Goal: Task Accomplishment & Management: Use online tool/utility

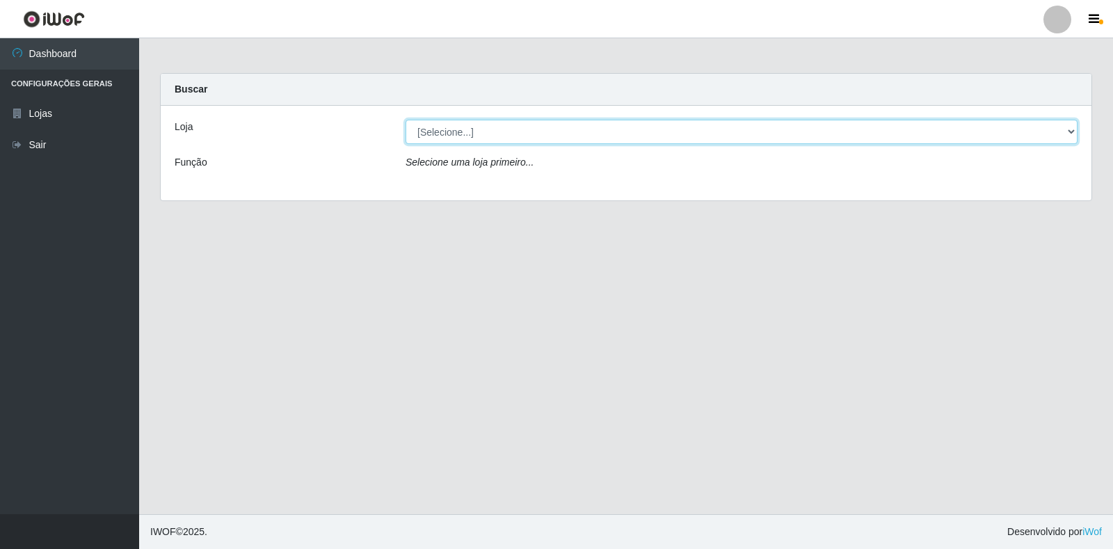
click at [1071, 127] on select "[Selecione...] Extrabom - Loja 18 Goiabeiras" at bounding box center [742, 132] width 672 height 24
select select "501"
click at [406, 120] on select "[Selecione...] Extrabom - Loja 18 Goiabeiras" at bounding box center [742, 132] width 672 height 24
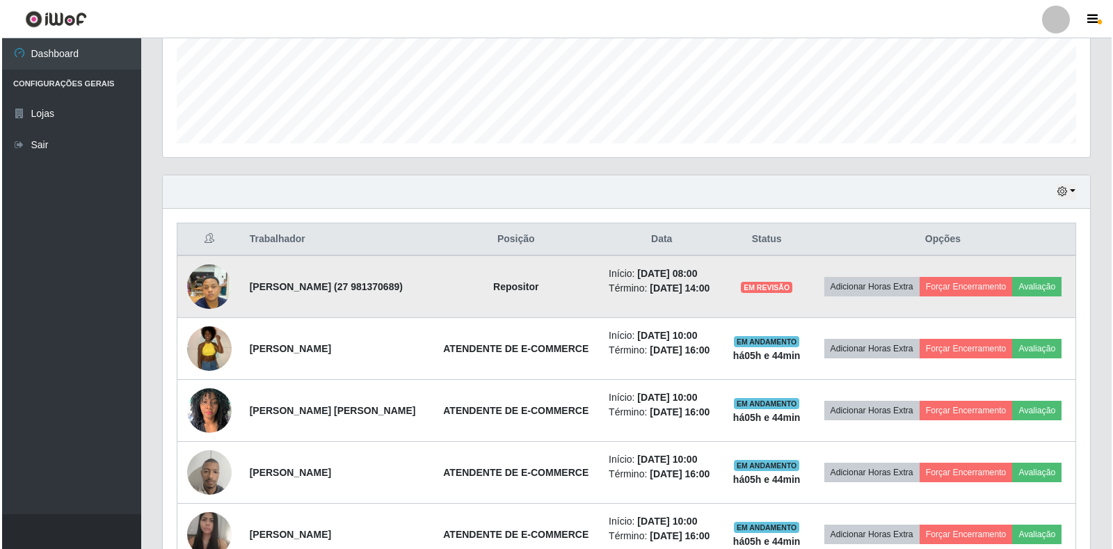
scroll to position [348, 0]
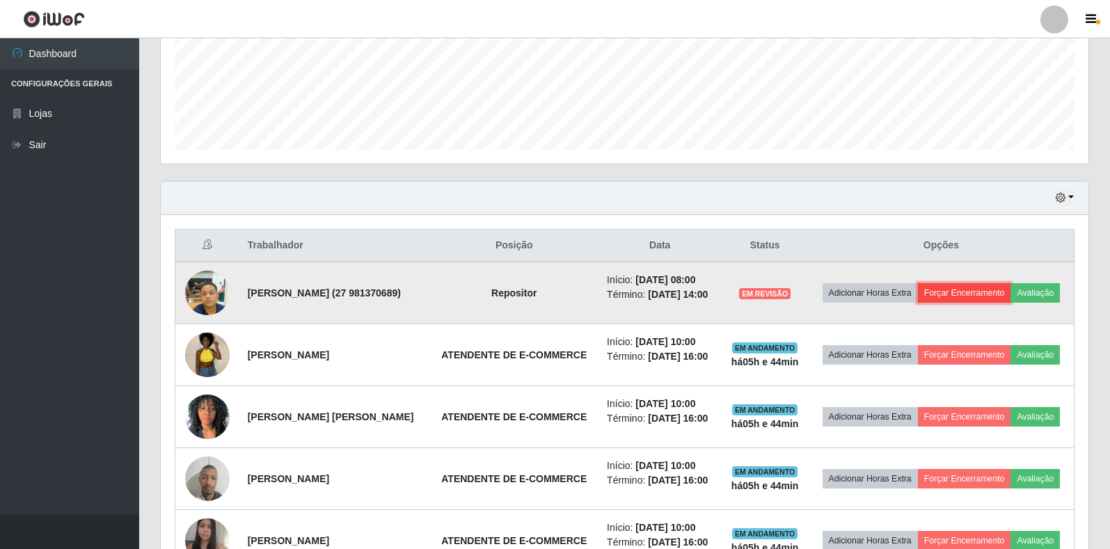
click at [1010, 286] on button "Forçar Encerramento" at bounding box center [964, 292] width 93 height 19
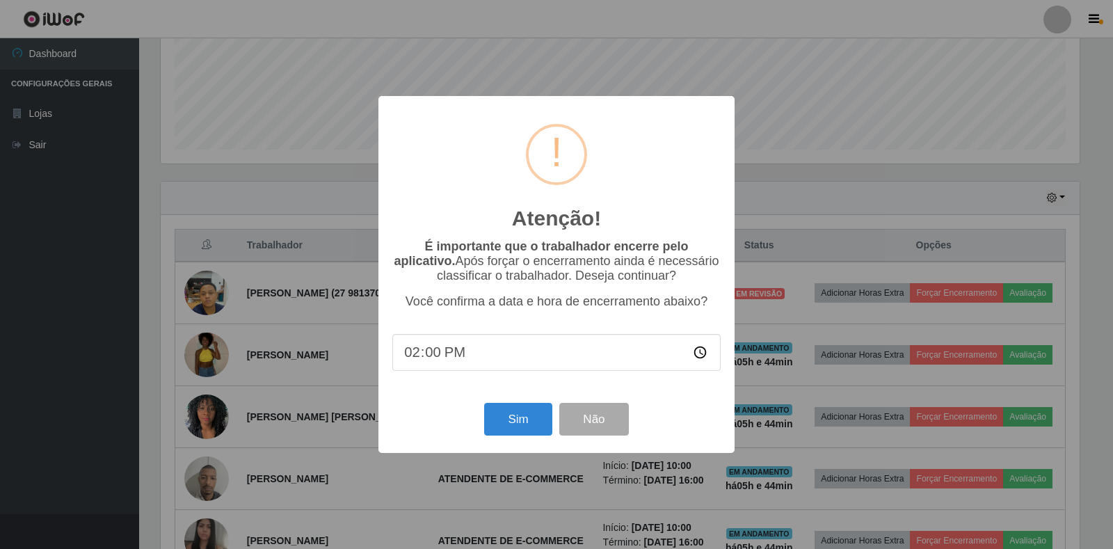
scroll to position [289, 919]
drag, startPoint x: 466, startPoint y: 111, endPoint x: 576, endPoint y: 94, distance: 111.2
click at [576, 96] on div "Atenção! × É importante que o trabalhador encerre pelo aplicativo. Após forçar …" at bounding box center [556, 274] width 356 height 357
click at [518, 419] on button "Sim" at bounding box center [517, 419] width 67 height 33
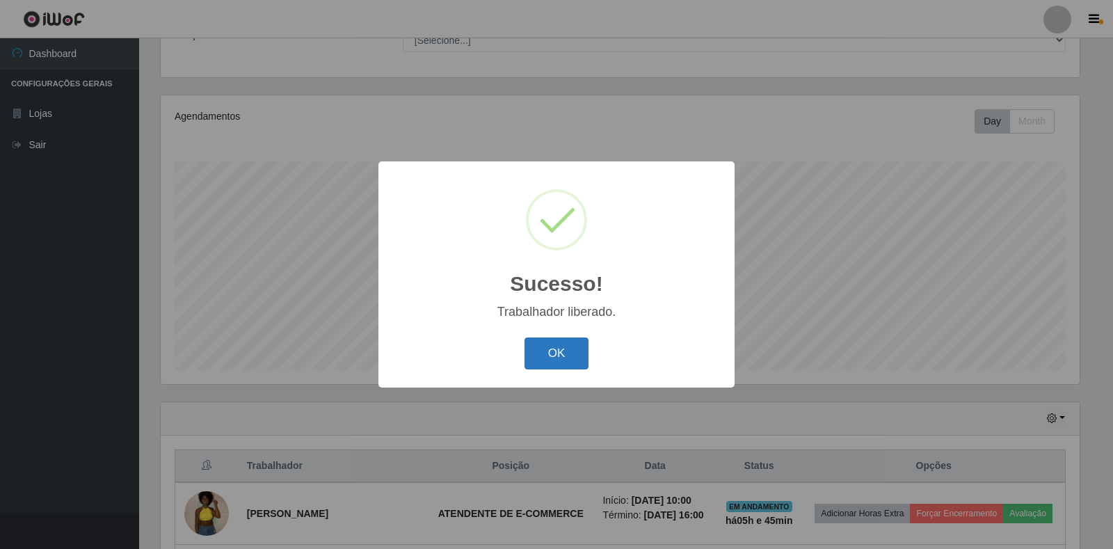
click at [547, 349] on button "OK" at bounding box center [557, 353] width 65 height 33
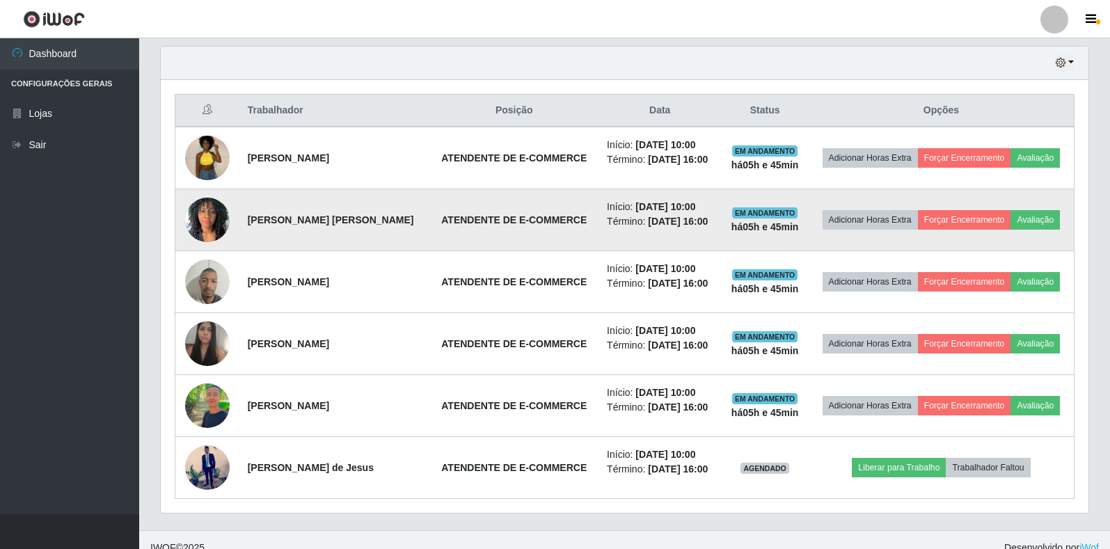
scroll to position [499, 0]
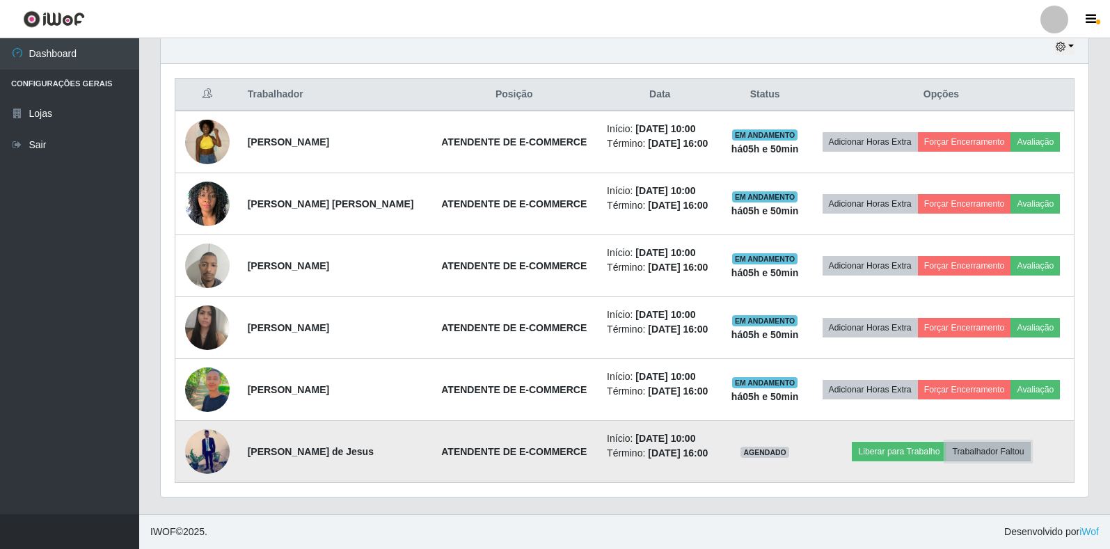
click at [1005, 443] on button "Trabalhador Faltou" at bounding box center [987, 451] width 84 height 19
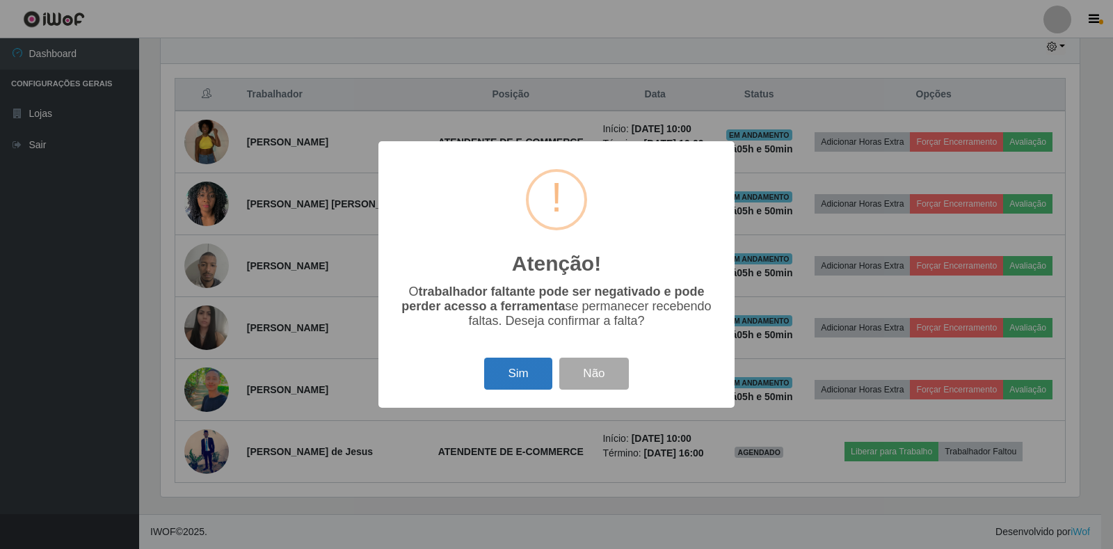
click at [495, 374] on button "Sim" at bounding box center [517, 374] width 67 height 33
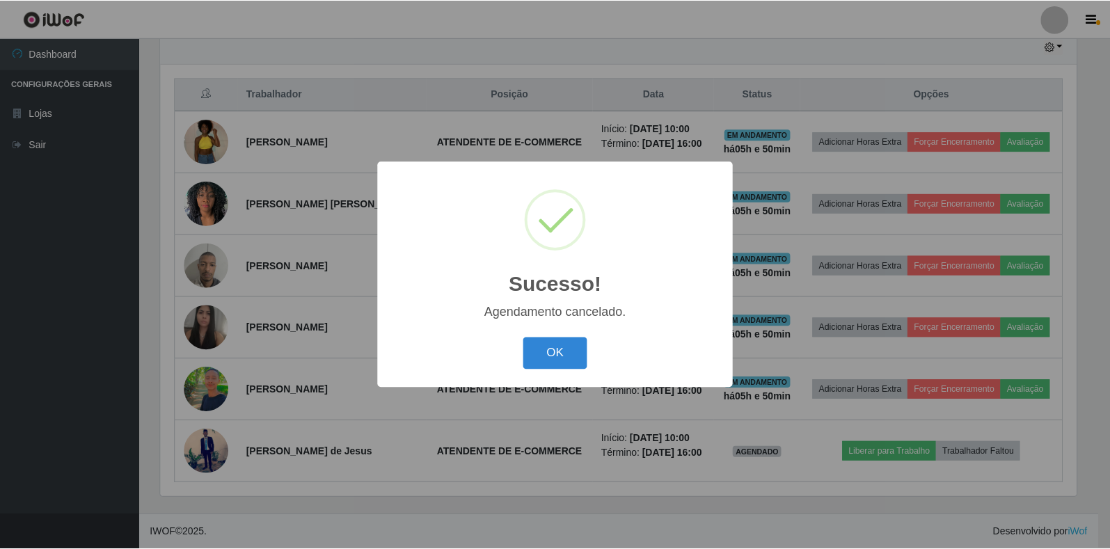
scroll to position [437, 0]
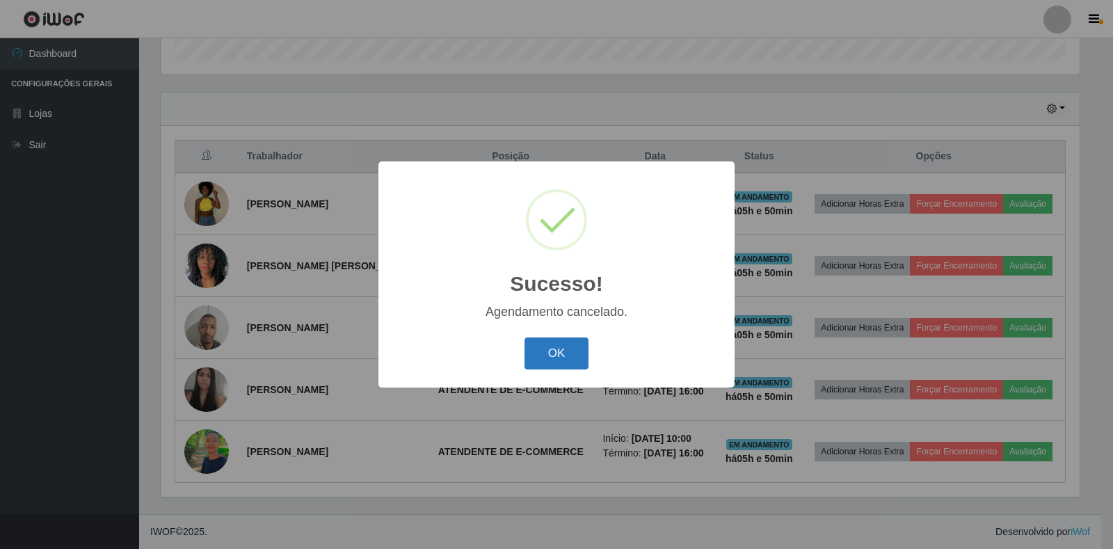
click at [566, 364] on button "OK" at bounding box center [557, 353] width 65 height 33
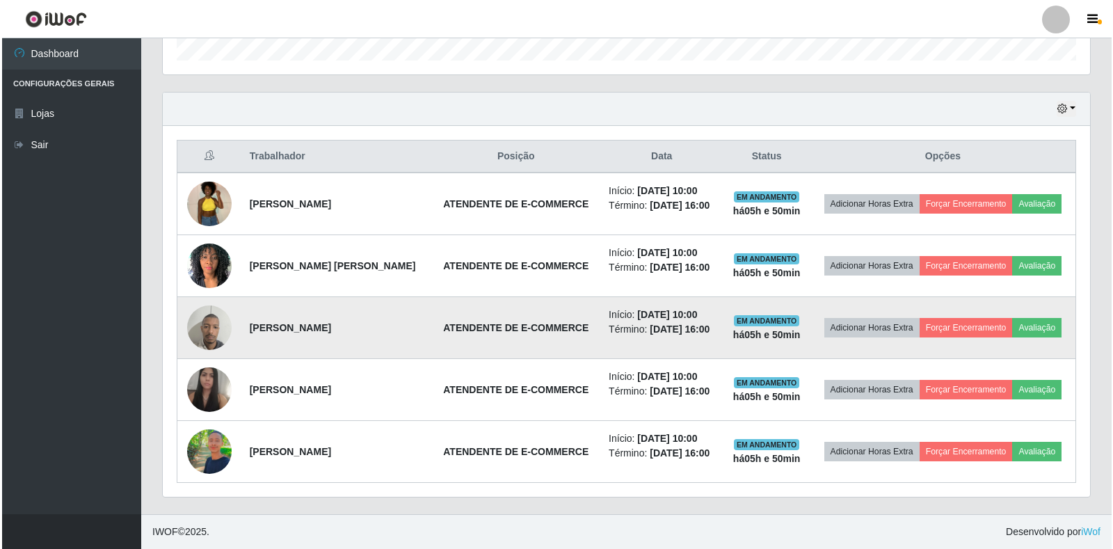
scroll to position [289, 927]
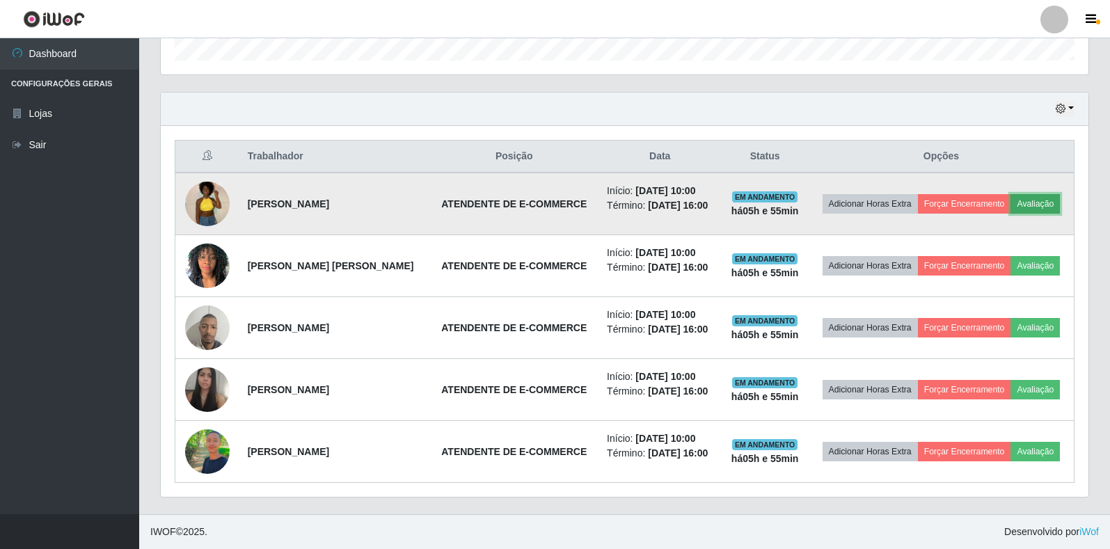
click at [1038, 209] on button "Avaliação" at bounding box center [1034, 203] width 49 height 19
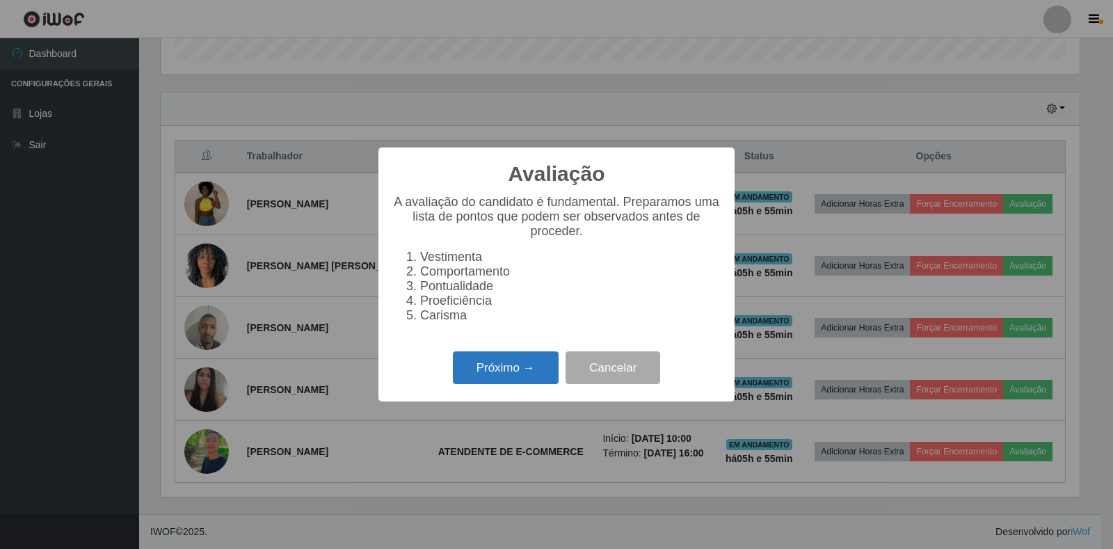
click at [520, 382] on button "Próximo →" at bounding box center [506, 367] width 106 height 33
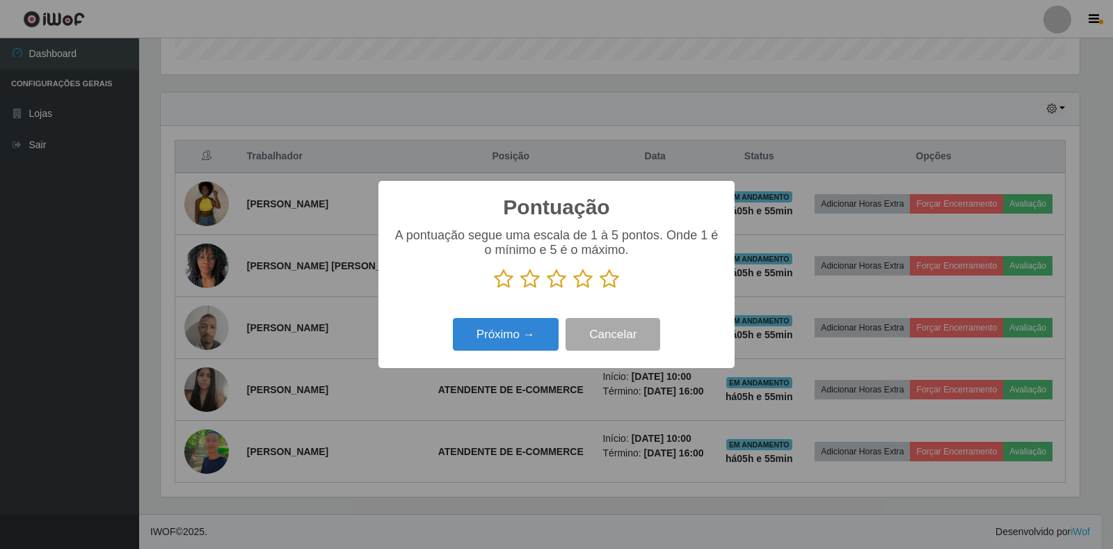
click at [612, 280] on icon at bounding box center [609, 279] width 19 height 21
click at [600, 289] on input "radio" at bounding box center [600, 289] width 0 height 0
click at [538, 335] on button "Próximo →" at bounding box center [506, 334] width 106 height 33
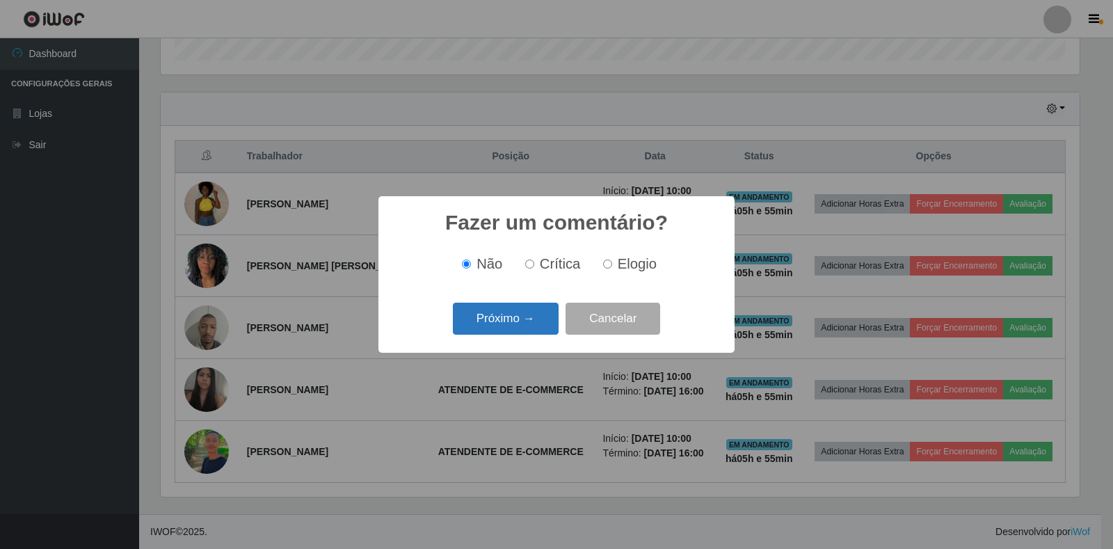
click at [520, 321] on button "Próximo →" at bounding box center [506, 319] width 106 height 33
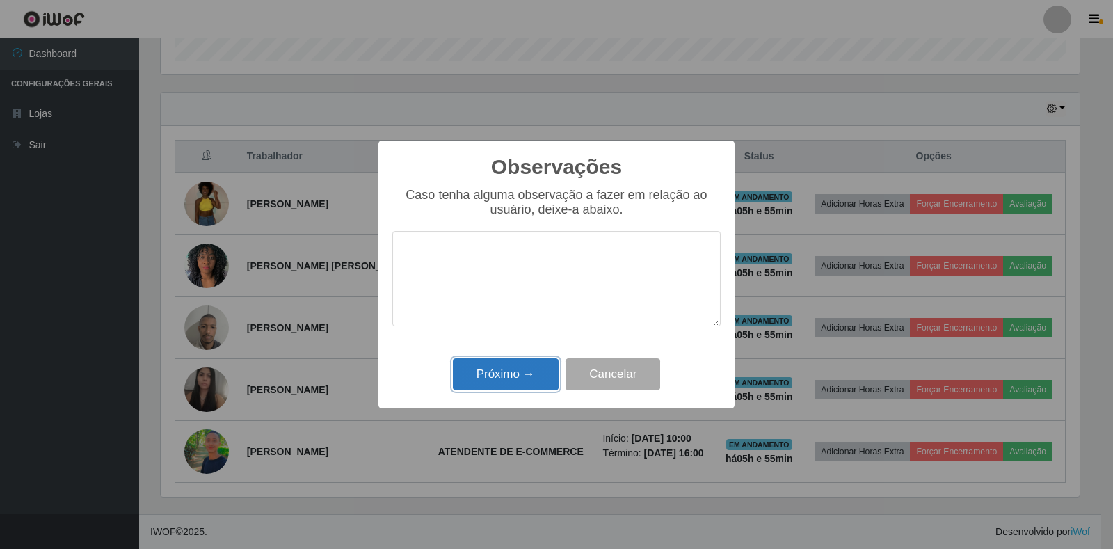
click at [541, 379] on button "Próximo →" at bounding box center [506, 374] width 106 height 33
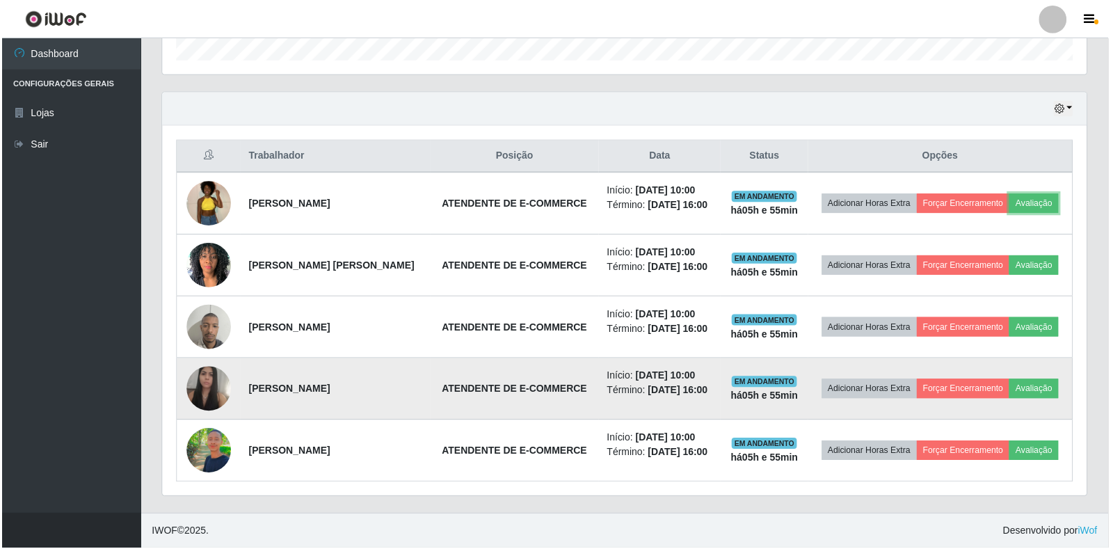
scroll to position [289, 927]
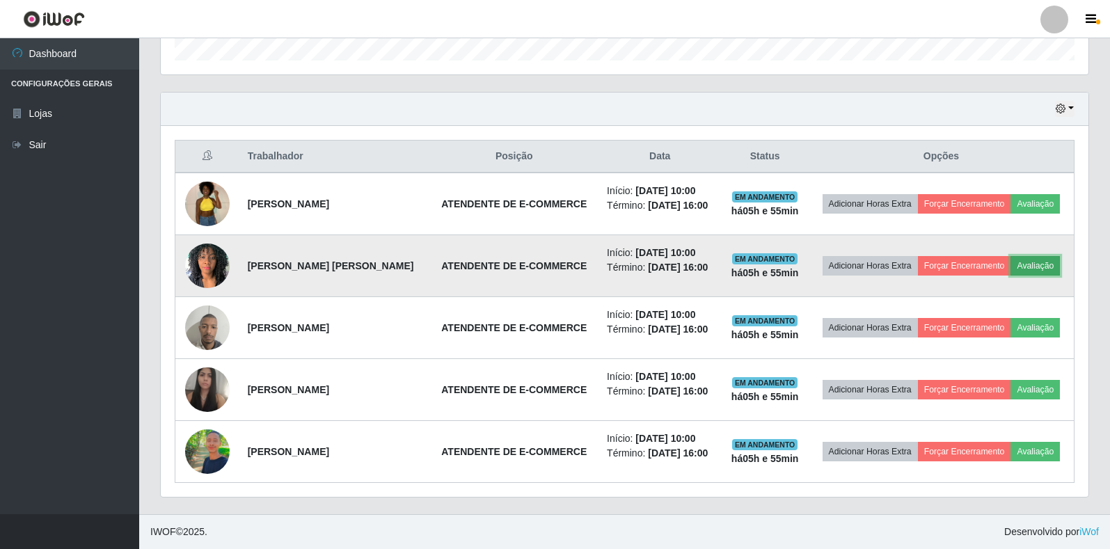
click at [1037, 265] on button "Avaliação" at bounding box center [1034, 265] width 49 height 19
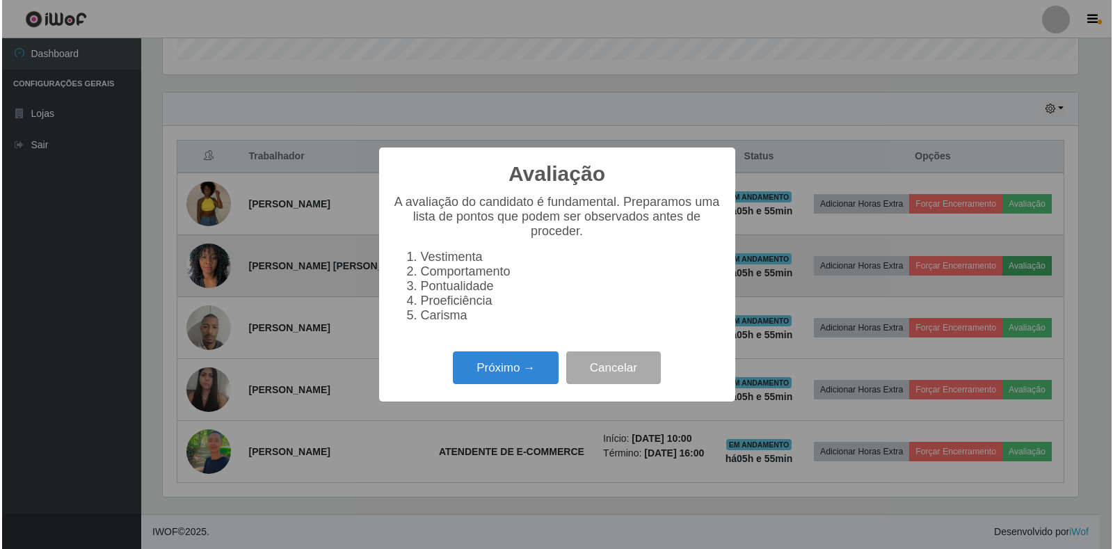
scroll to position [289, 919]
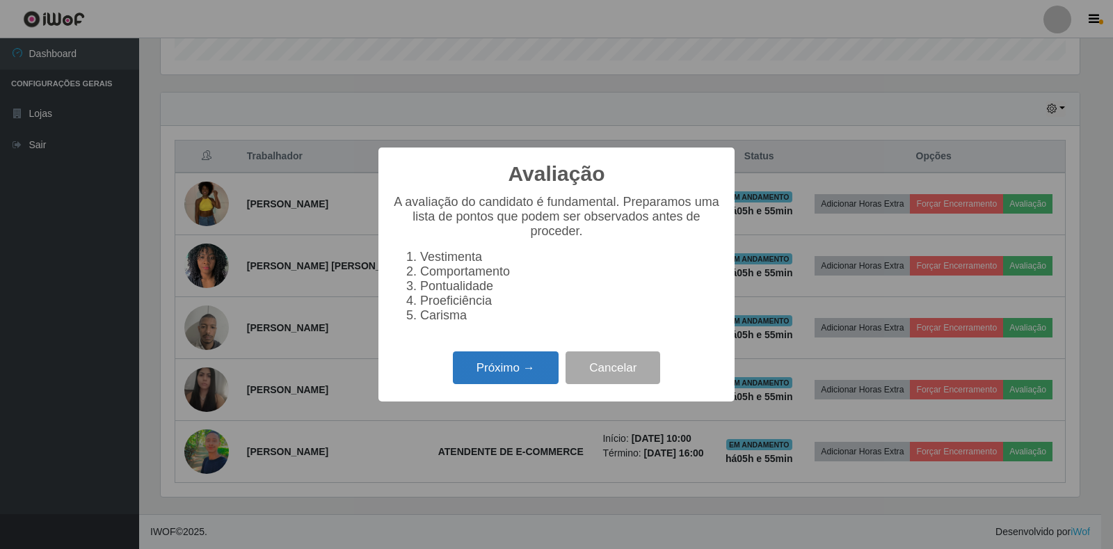
click at [515, 378] on button "Próximo →" at bounding box center [506, 367] width 106 height 33
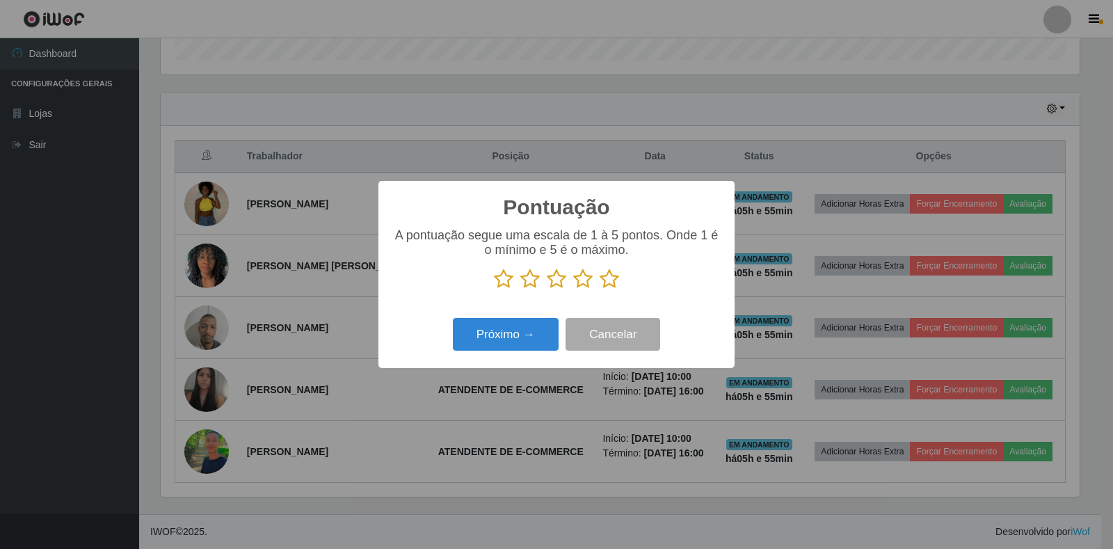
scroll to position [695427, 694797]
click at [610, 280] on icon at bounding box center [609, 279] width 19 height 21
click at [600, 289] on input "radio" at bounding box center [600, 289] width 0 height 0
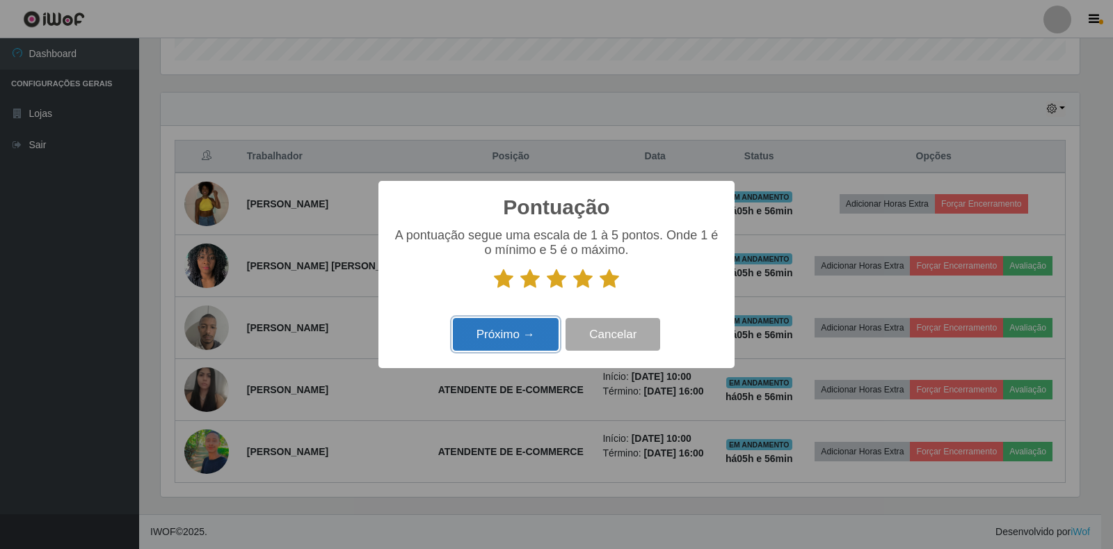
click at [508, 348] on button "Próximo →" at bounding box center [506, 334] width 106 height 33
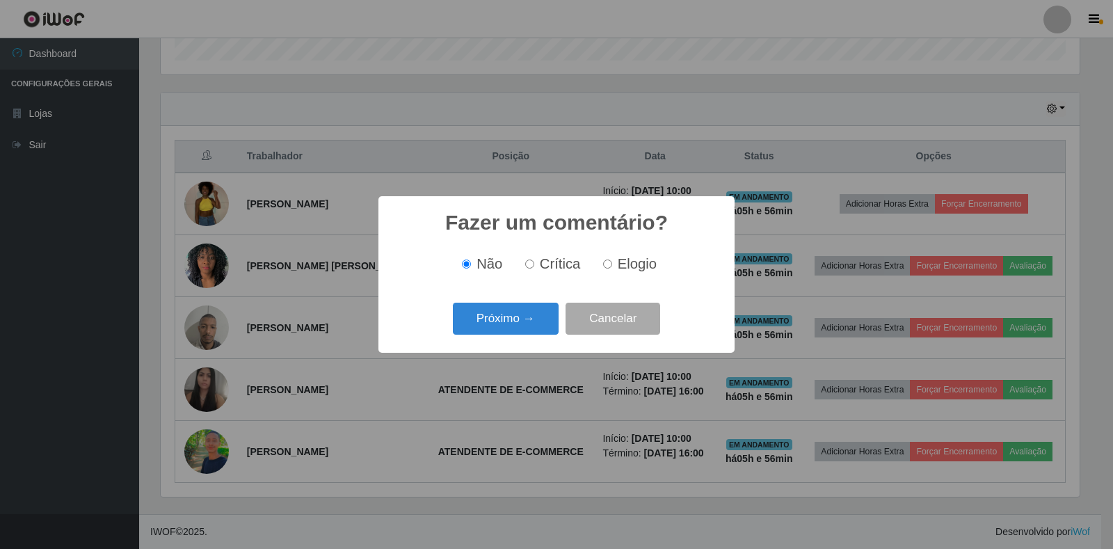
click at [619, 266] on span "Elogio" at bounding box center [637, 263] width 39 height 15
click at [612, 266] on input "Elogio" at bounding box center [607, 264] width 9 height 9
radio input "true"
click at [529, 322] on button "Próximo →" at bounding box center [506, 319] width 106 height 33
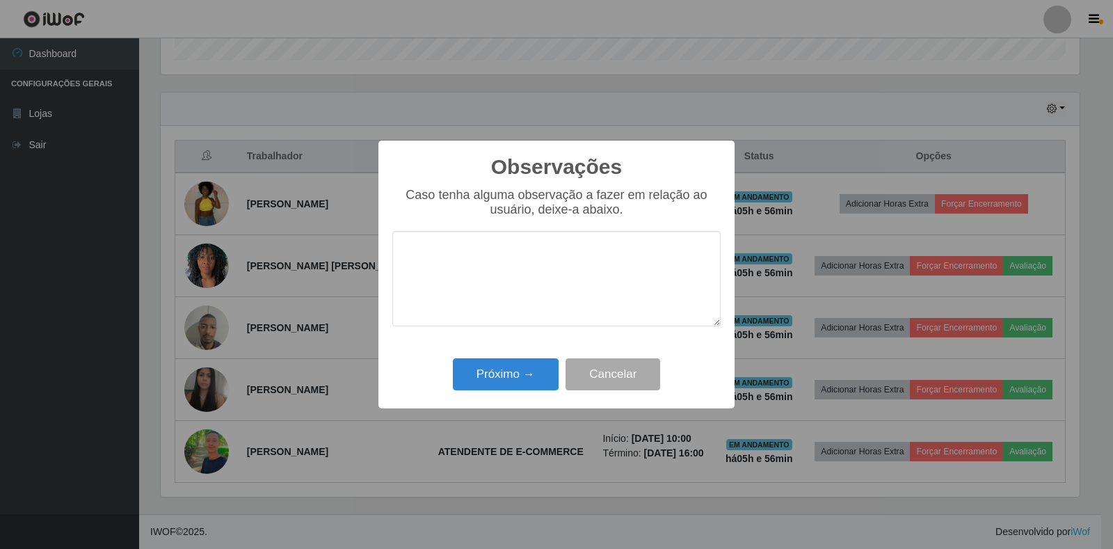
click at [464, 267] on textarea at bounding box center [556, 278] width 328 height 95
click at [517, 362] on button "Próximo →" at bounding box center [506, 374] width 106 height 33
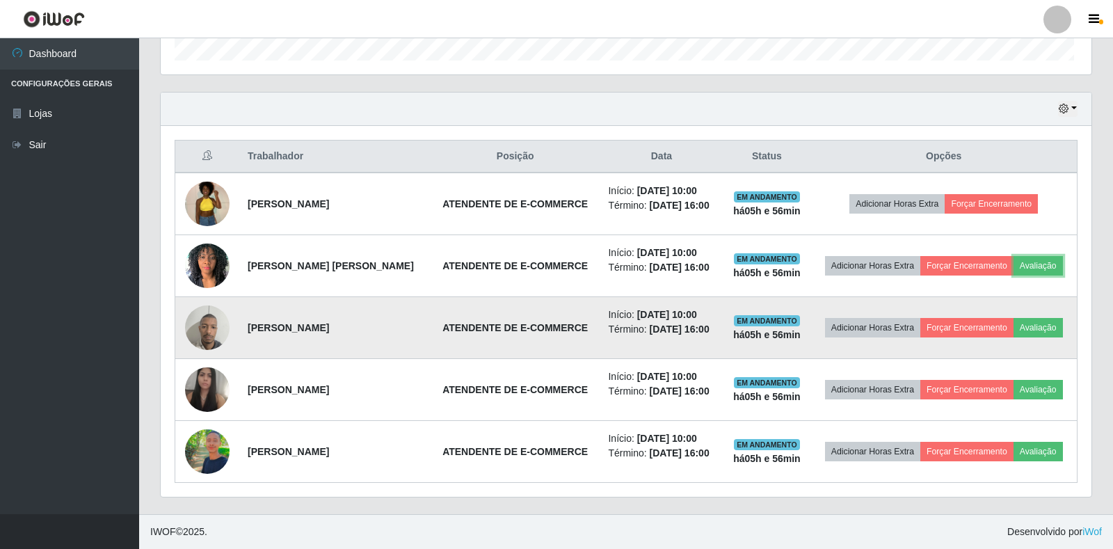
scroll to position [289, 927]
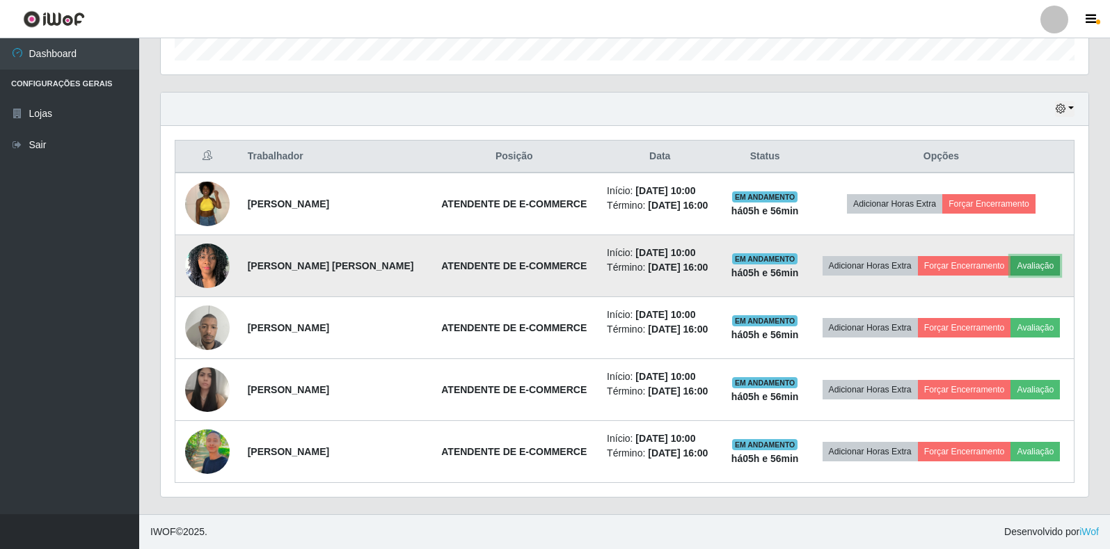
click at [1032, 267] on button "Avaliação" at bounding box center [1034, 265] width 49 height 19
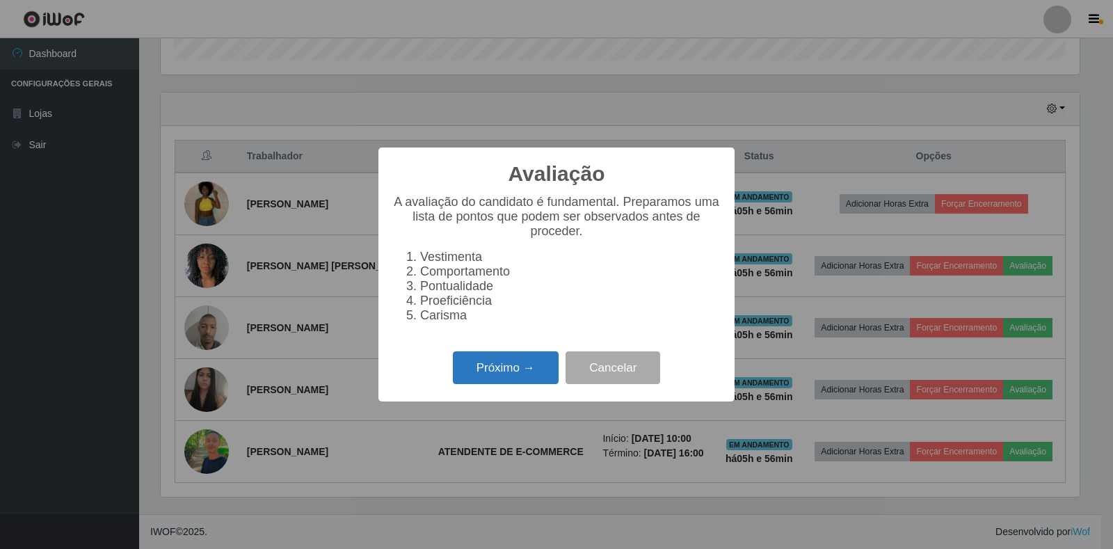
click at [474, 367] on button "Próximo →" at bounding box center [506, 367] width 106 height 33
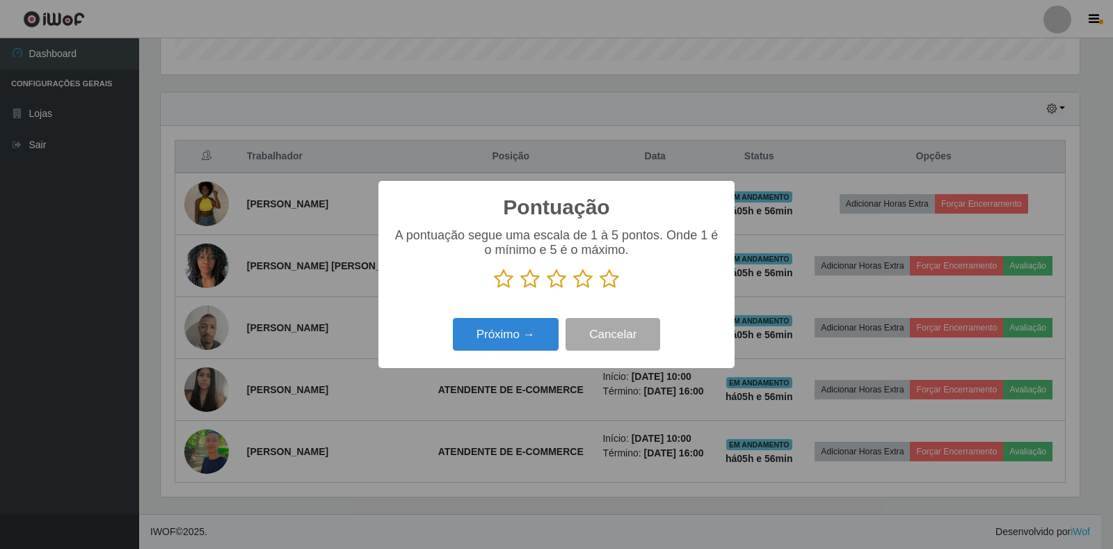
click at [611, 278] on icon at bounding box center [609, 279] width 19 height 21
click at [600, 289] on input "radio" at bounding box center [600, 289] width 0 height 0
click at [530, 340] on button "Próximo →" at bounding box center [506, 334] width 106 height 33
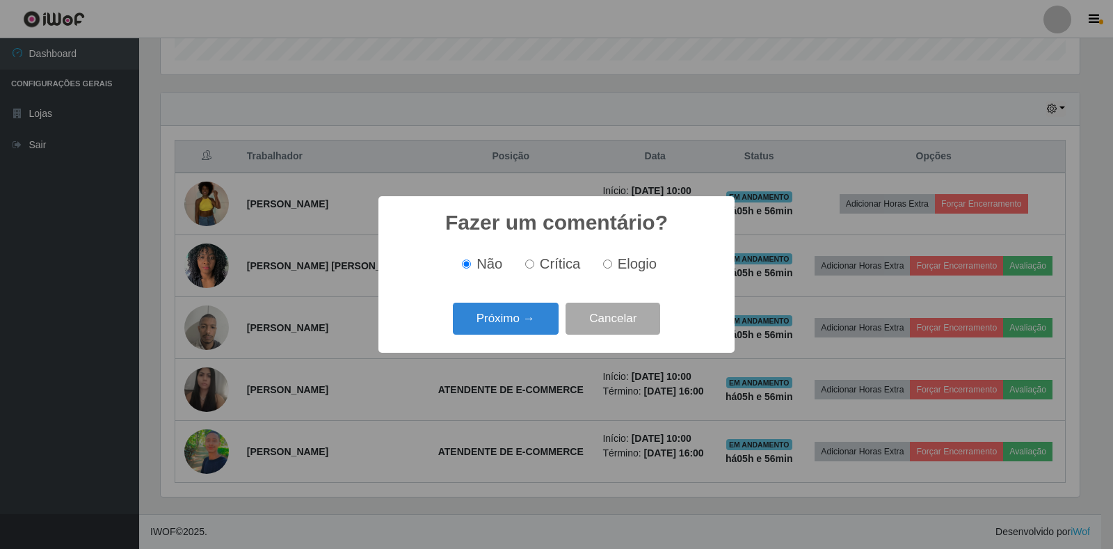
click at [618, 264] on span "Elogio" at bounding box center [637, 263] width 39 height 15
click at [612, 264] on input "Elogio" at bounding box center [607, 264] width 9 height 9
radio input "true"
click at [494, 324] on button "Próximo →" at bounding box center [506, 319] width 106 height 33
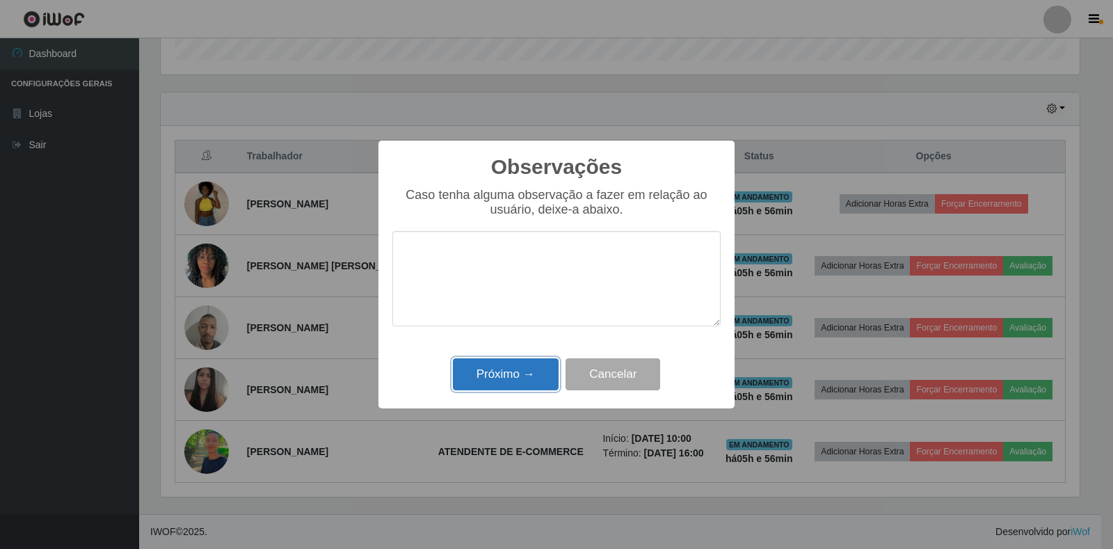
click at [481, 372] on button "Próximo →" at bounding box center [506, 374] width 106 height 33
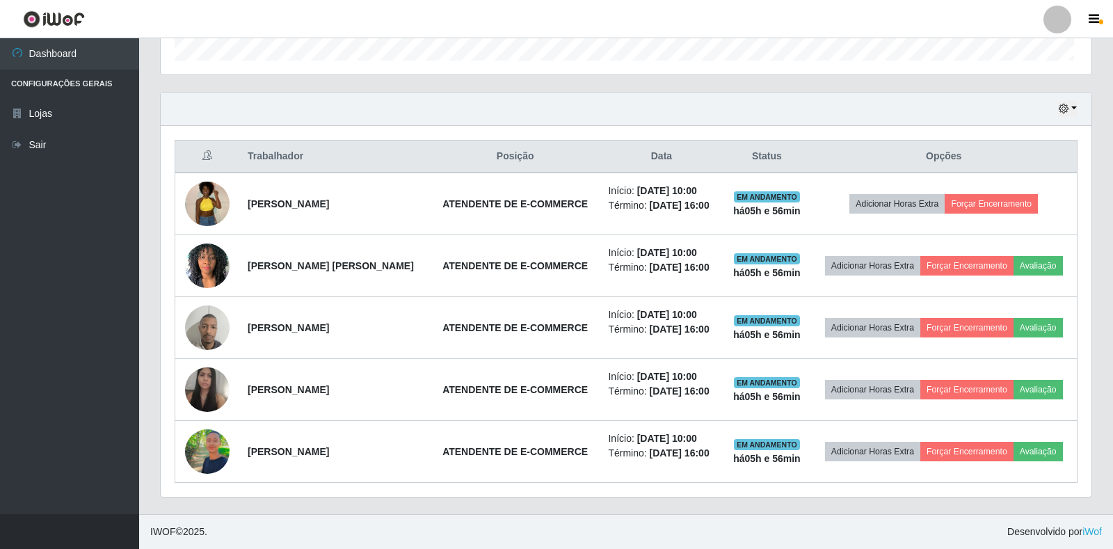
scroll to position [289, 927]
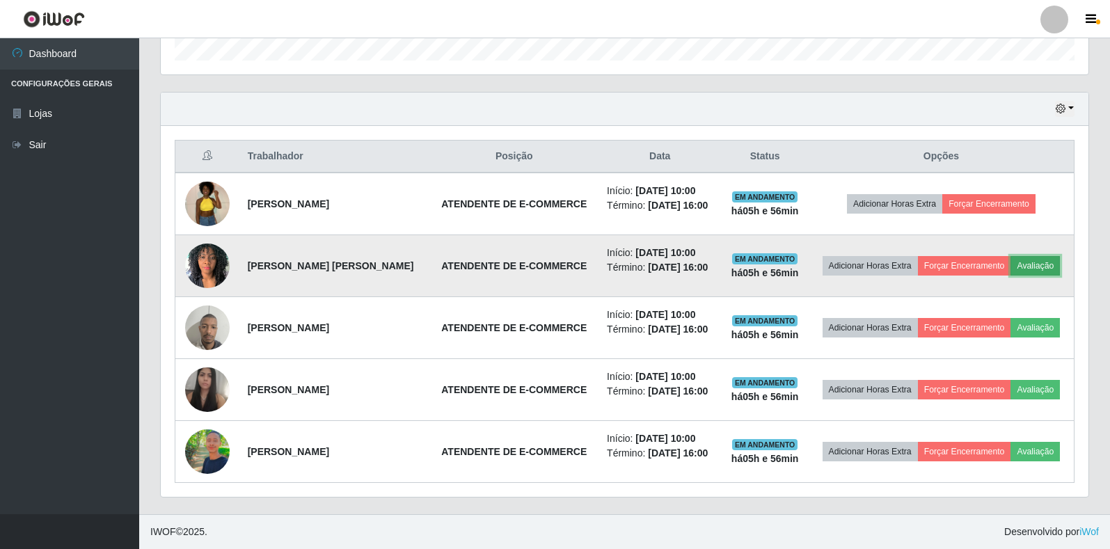
click at [1040, 261] on button "Avaliação" at bounding box center [1034, 265] width 49 height 19
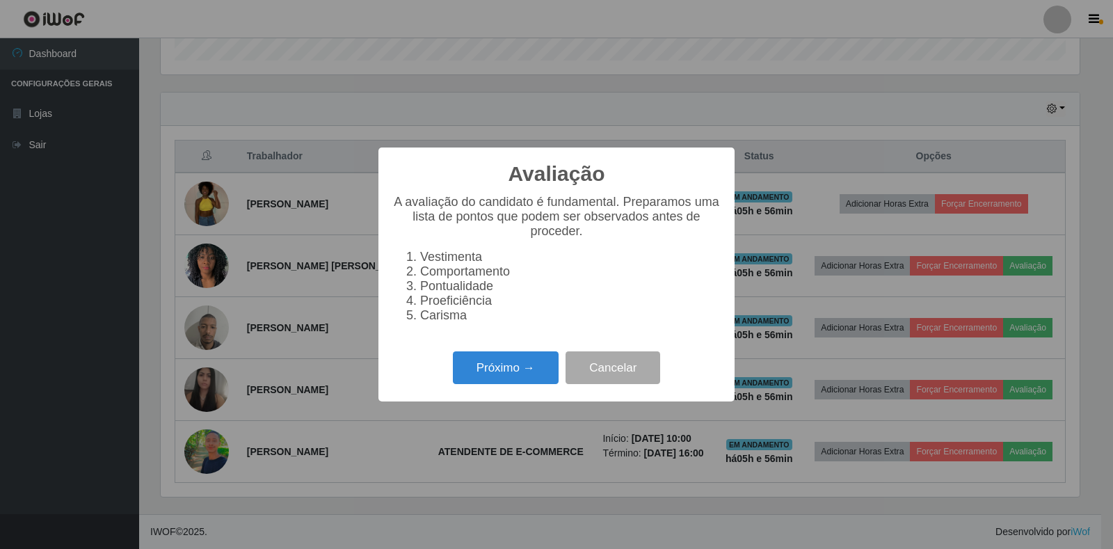
scroll to position [289, 919]
click at [486, 367] on button "Próximo →" at bounding box center [506, 367] width 106 height 33
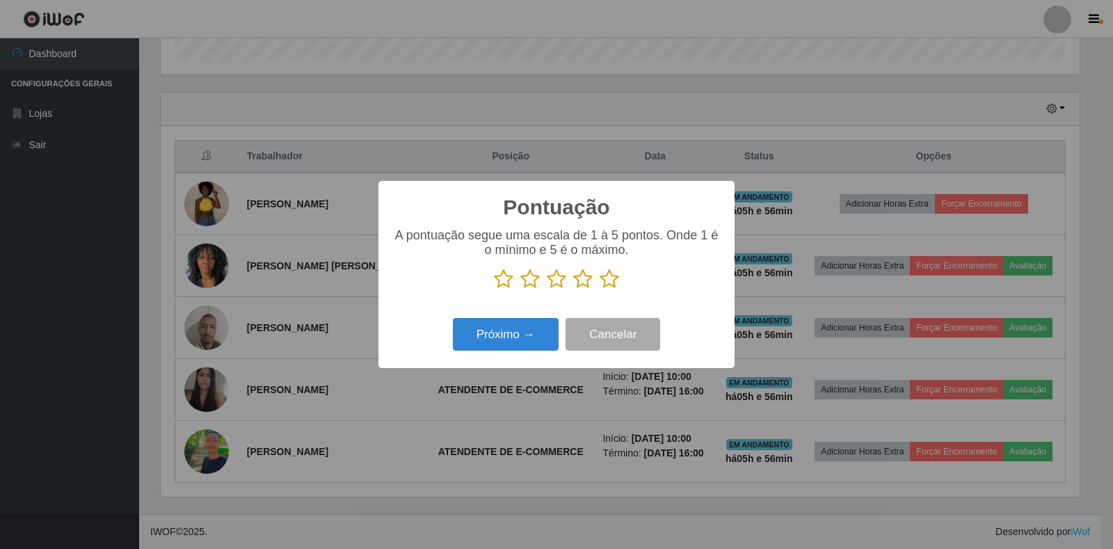
click at [607, 289] on icon at bounding box center [609, 279] width 19 height 21
click at [600, 289] on input "radio" at bounding box center [600, 289] width 0 height 0
click at [485, 333] on button "Próximo →" at bounding box center [506, 334] width 106 height 33
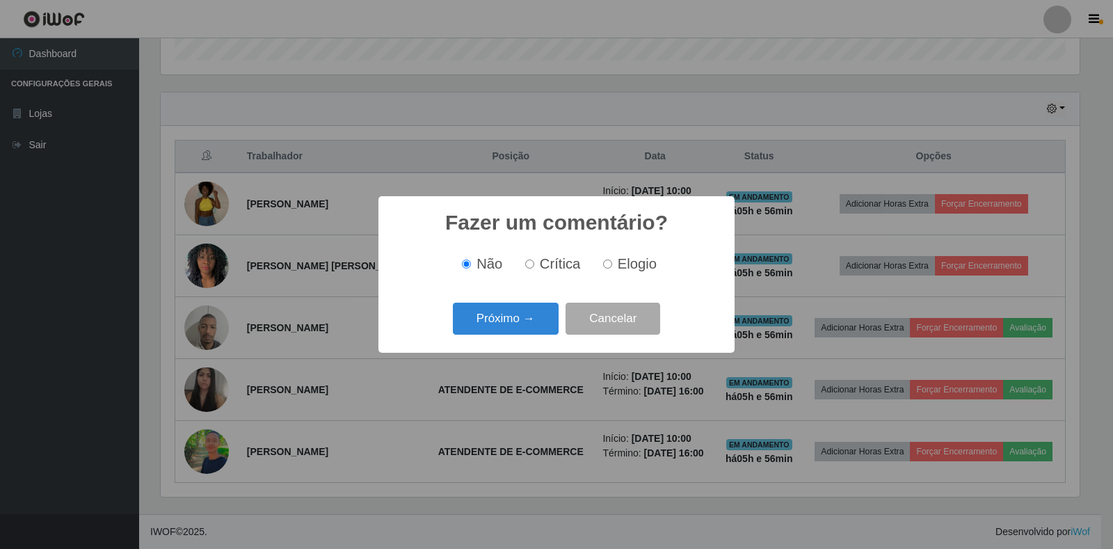
click at [573, 163] on div "Fazer um comentário? × Não Crítica Elogio Próximo → Cancelar" at bounding box center [556, 274] width 1113 height 549
click at [608, 320] on button "Cancelar" at bounding box center [613, 319] width 95 height 33
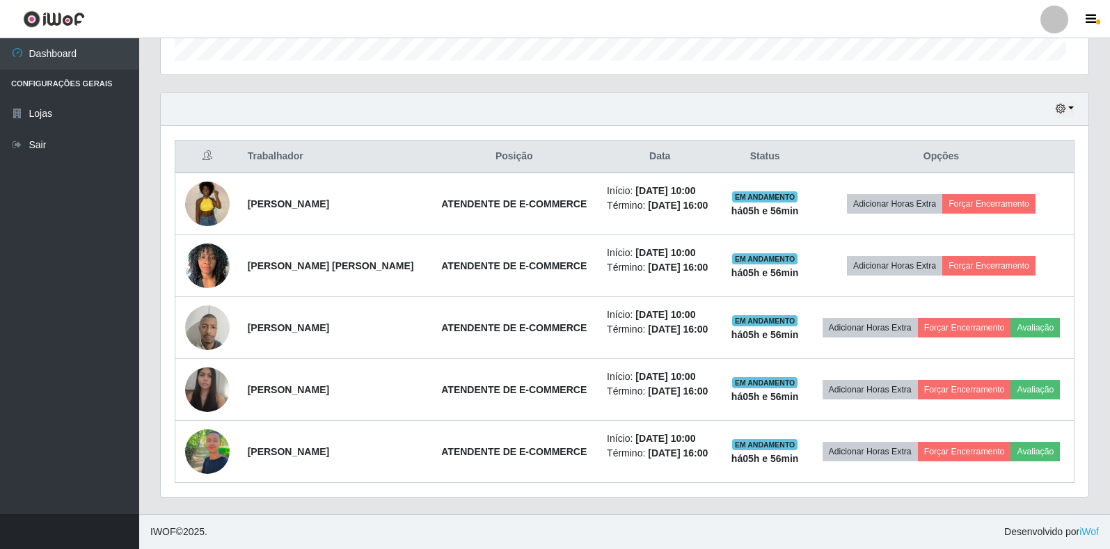
scroll to position [289, 927]
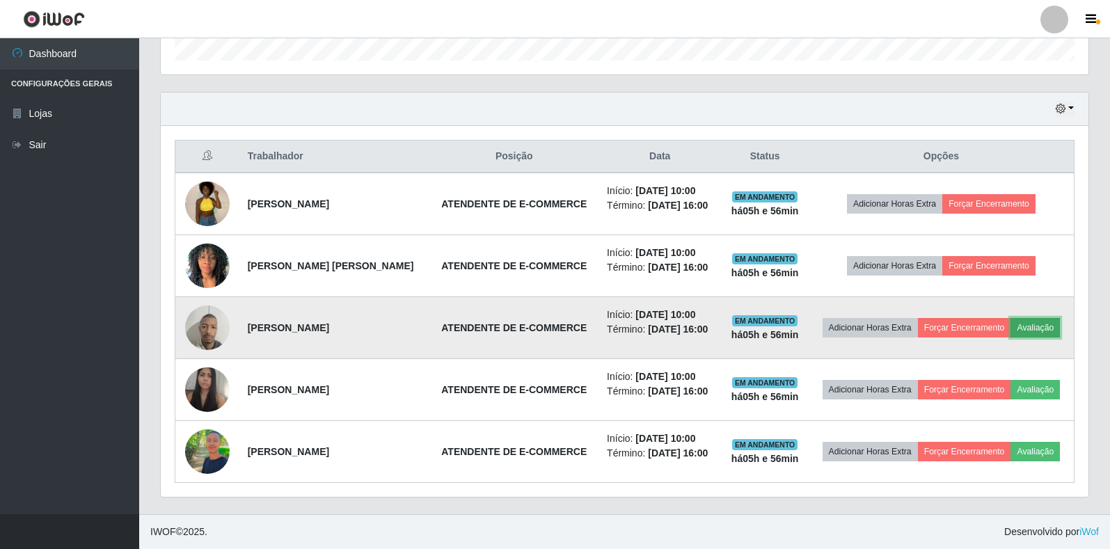
click at [1028, 329] on button "Avaliação" at bounding box center [1034, 327] width 49 height 19
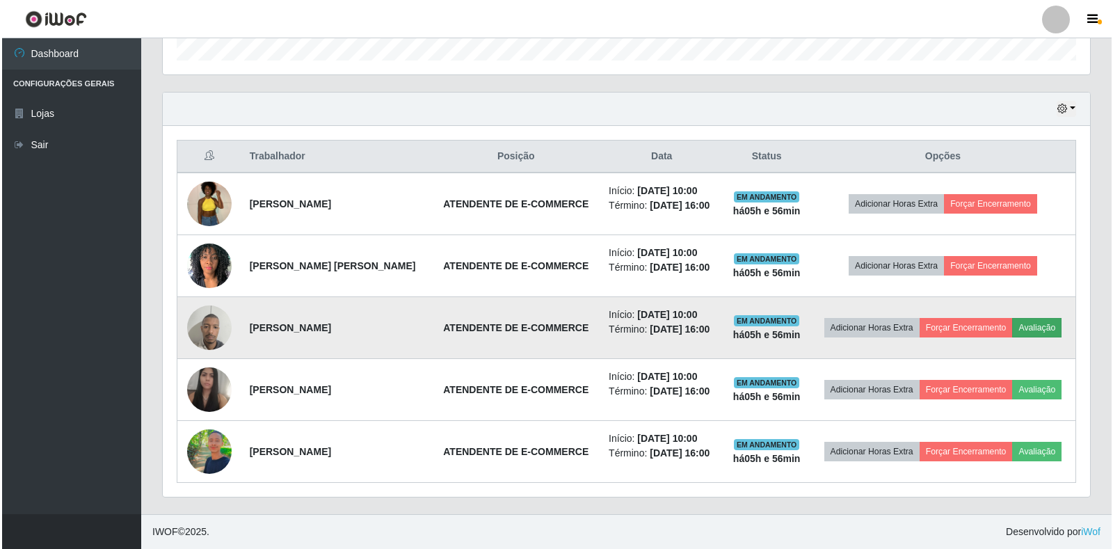
scroll to position [289, 919]
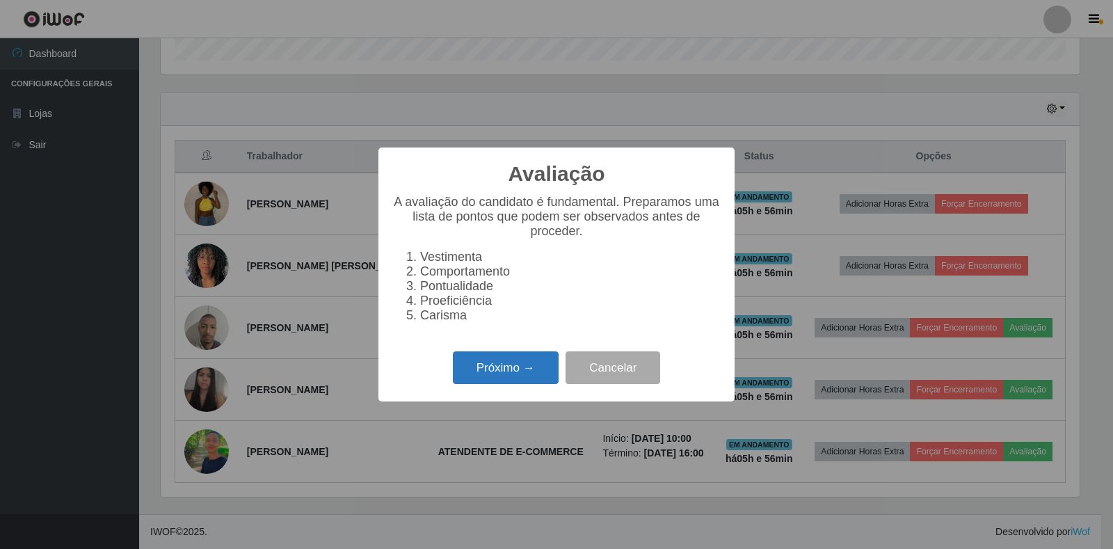
click at [502, 380] on button "Próximo →" at bounding box center [506, 367] width 106 height 33
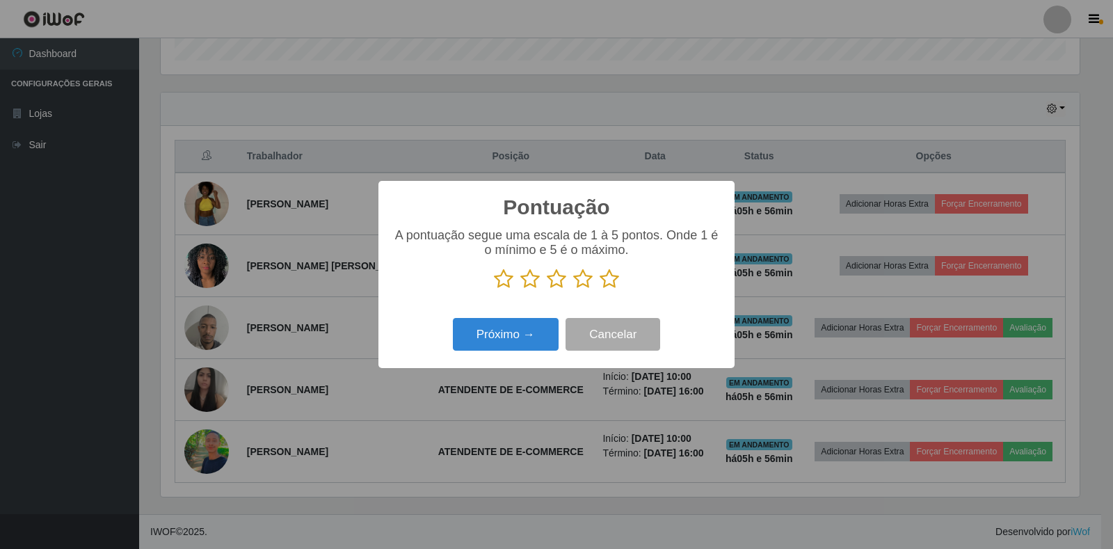
click at [602, 281] on icon at bounding box center [609, 279] width 19 height 21
click at [600, 289] on input "radio" at bounding box center [600, 289] width 0 height 0
click at [512, 338] on button "Próximo →" at bounding box center [506, 334] width 106 height 33
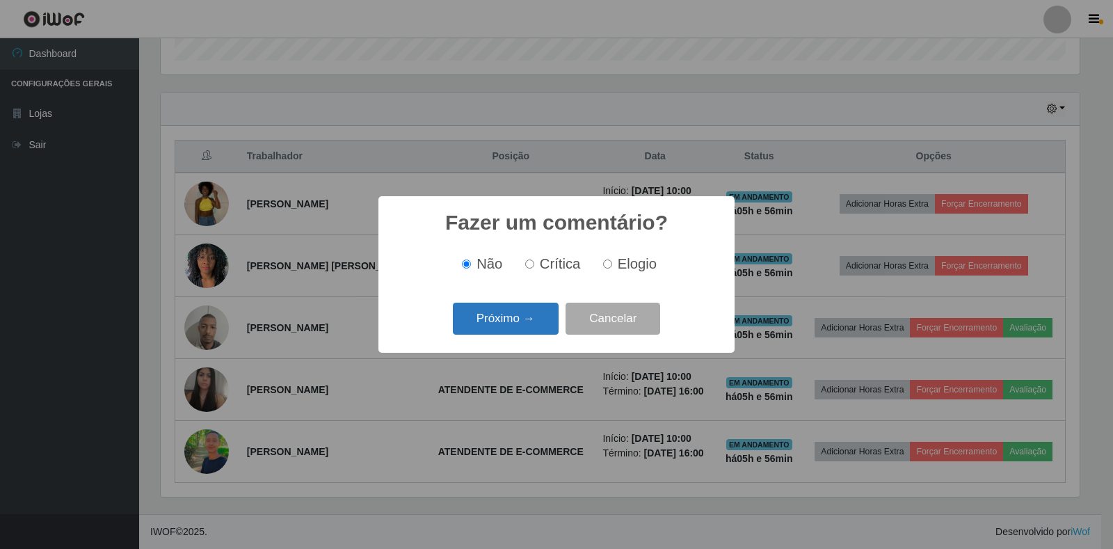
click at [518, 322] on button "Próximo →" at bounding box center [506, 319] width 106 height 33
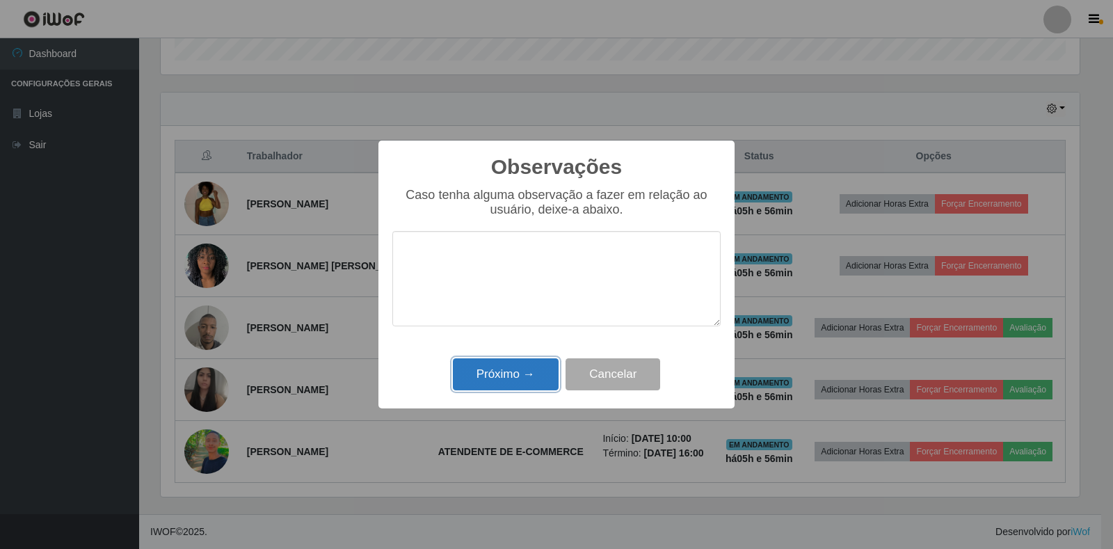
click at [509, 376] on button "Próximo →" at bounding box center [506, 374] width 106 height 33
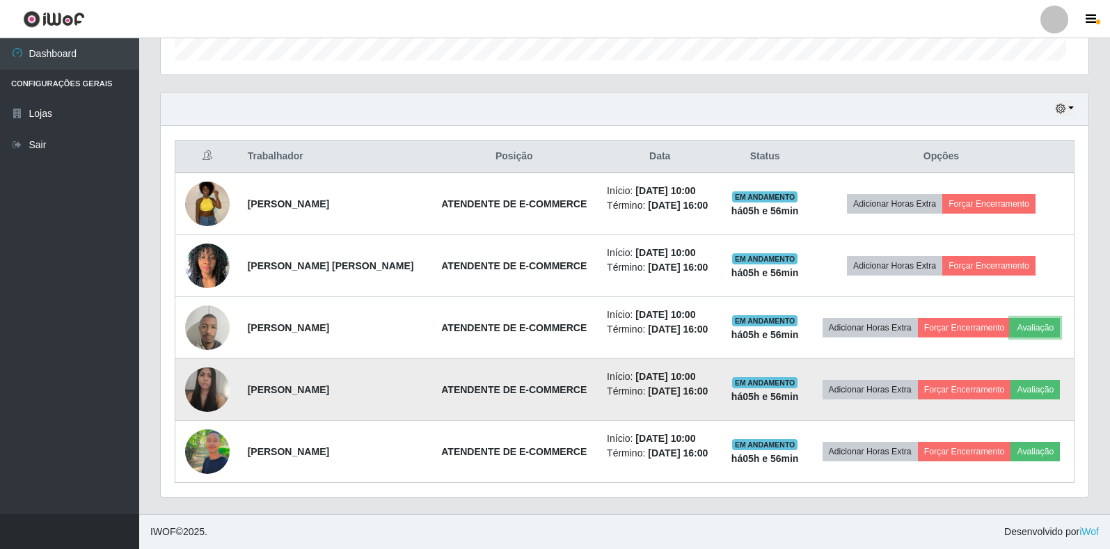
scroll to position [289, 927]
click at [1035, 390] on button "Avaliação" at bounding box center [1034, 389] width 49 height 19
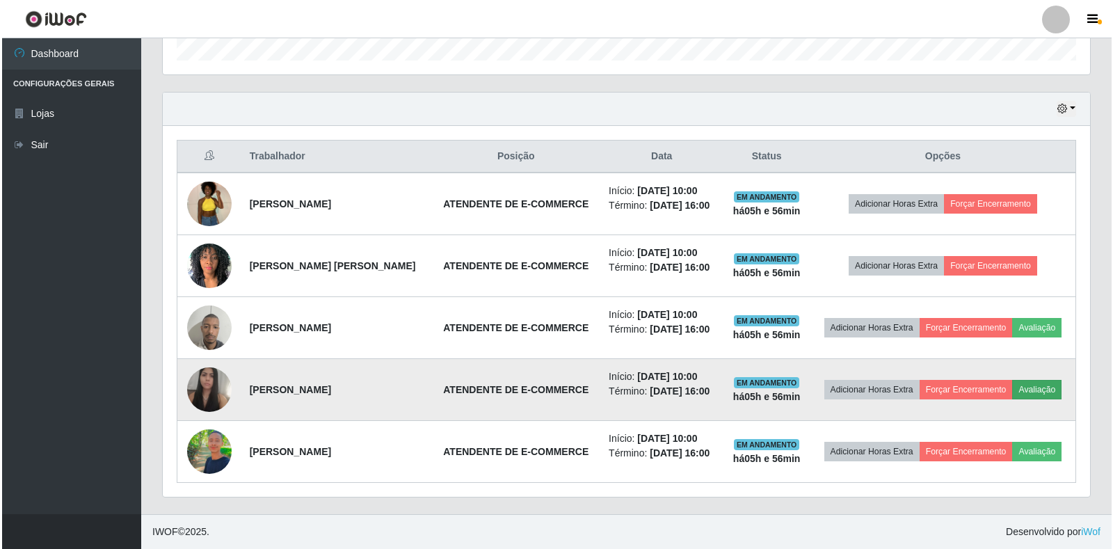
scroll to position [0, 0]
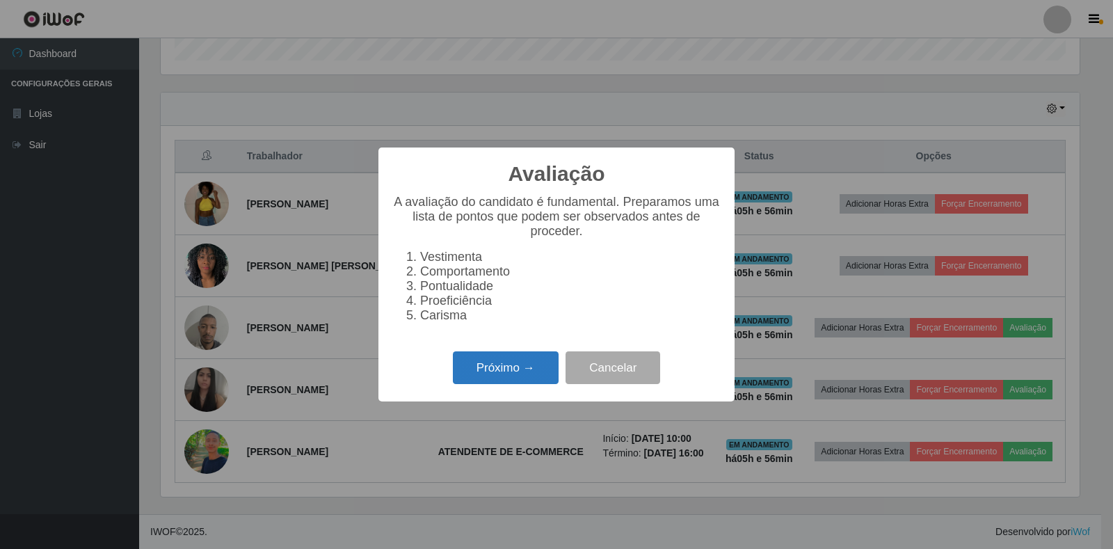
click at [484, 369] on button "Próximo →" at bounding box center [506, 367] width 106 height 33
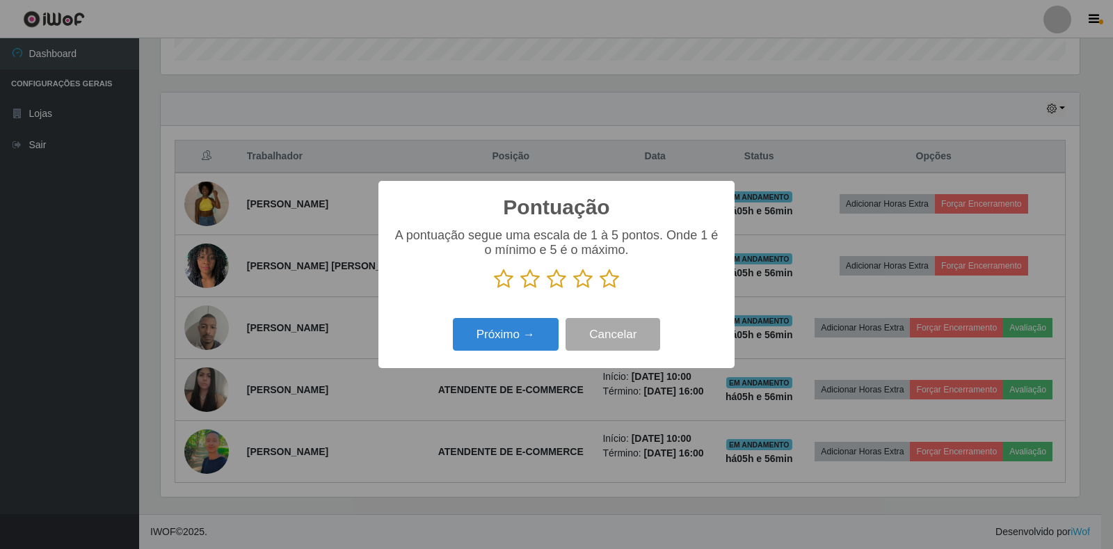
drag, startPoint x: 605, startPoint y: 283, endPoint x: 596, endPoint y: 289, distance: 10.6
click at [605, 284] on icon at bounding box center [609, 279] width 19 height 21
click at [600, 289] on input "radio" at bounding box center [600, 289] width 0 height 0
click at [494, 339] on button "Próximo →" at bounding box center [506, 334] width 106 height 33
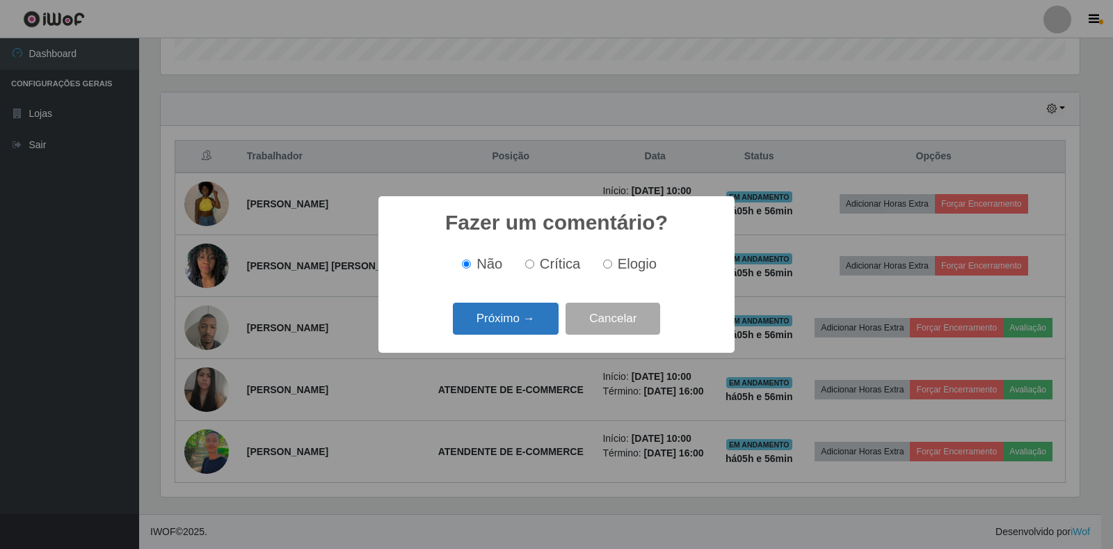
click at [506, 324] on button "Próximo →" at bounding box center [506, 319] width 106 height 33
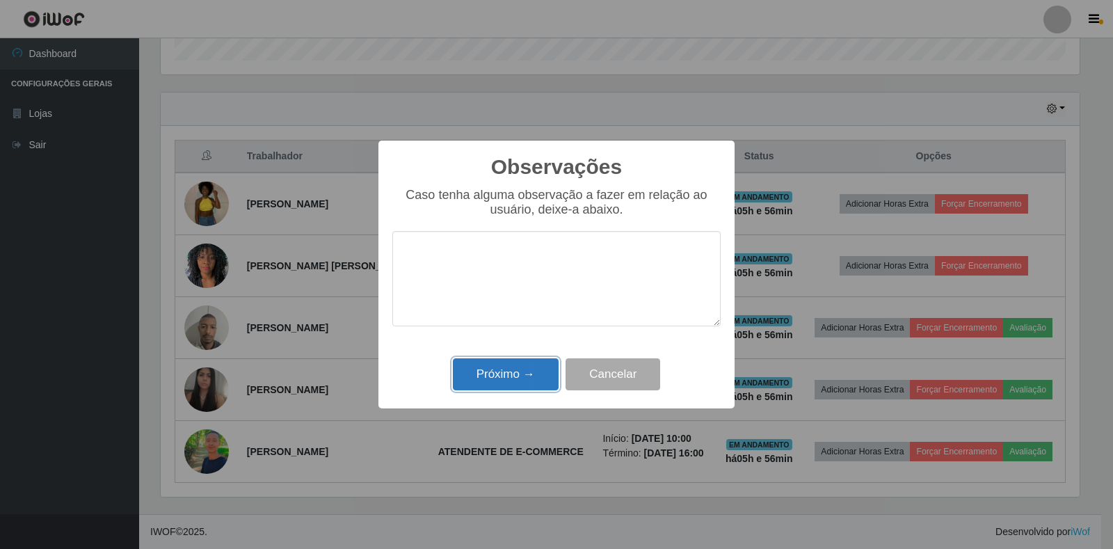
click at [514, 378] on button "Próximo →" at bounding box center [506, 374] width 106 height 33
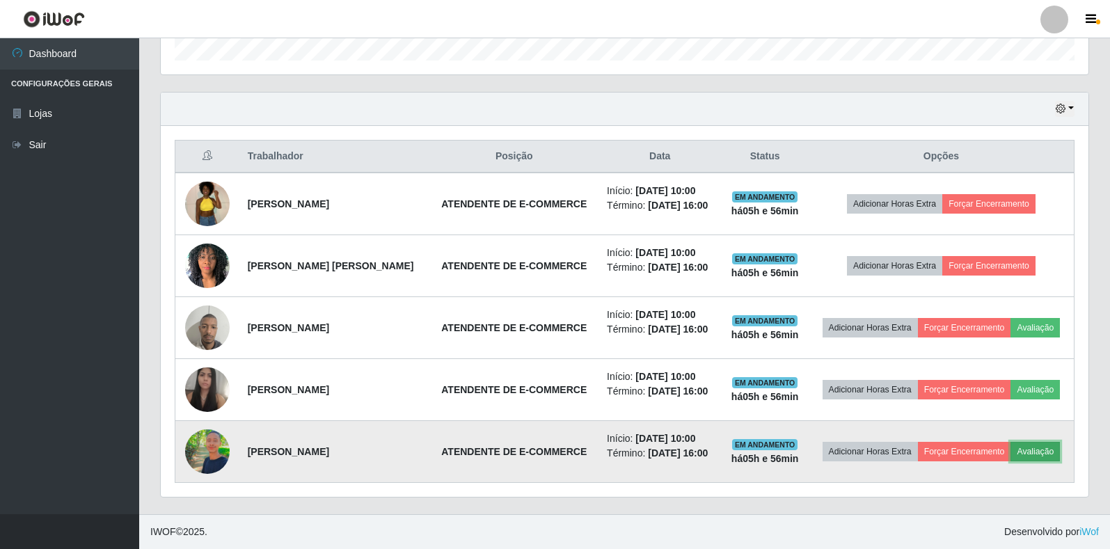
click at [1024, 450] on button "Avaliação" at bounding box center [1034, 451] width 49 height 19
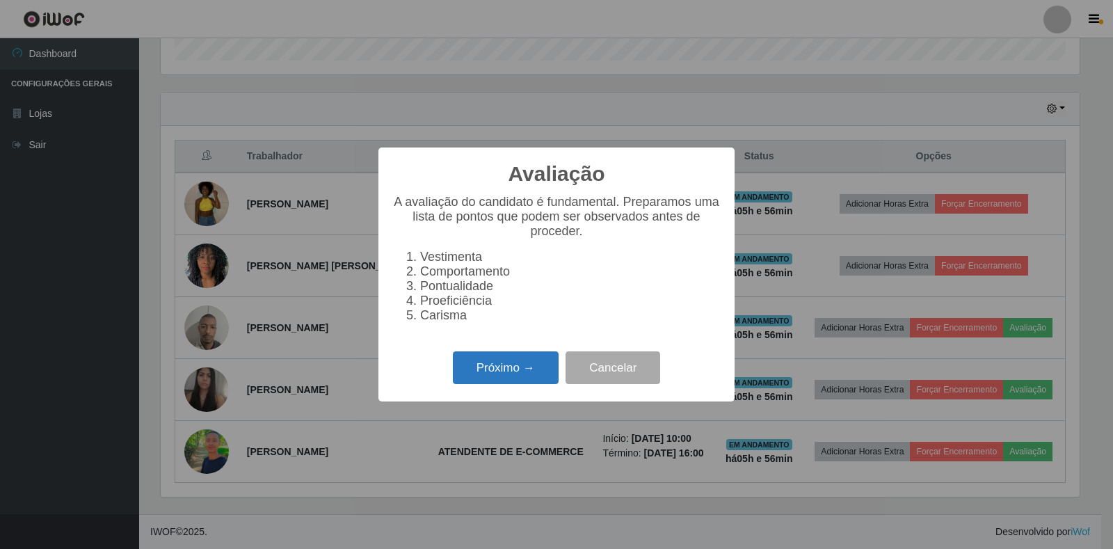
click at [533, 384] on button "Próximo →" at bounding box center [506, 367] width 106 height 33
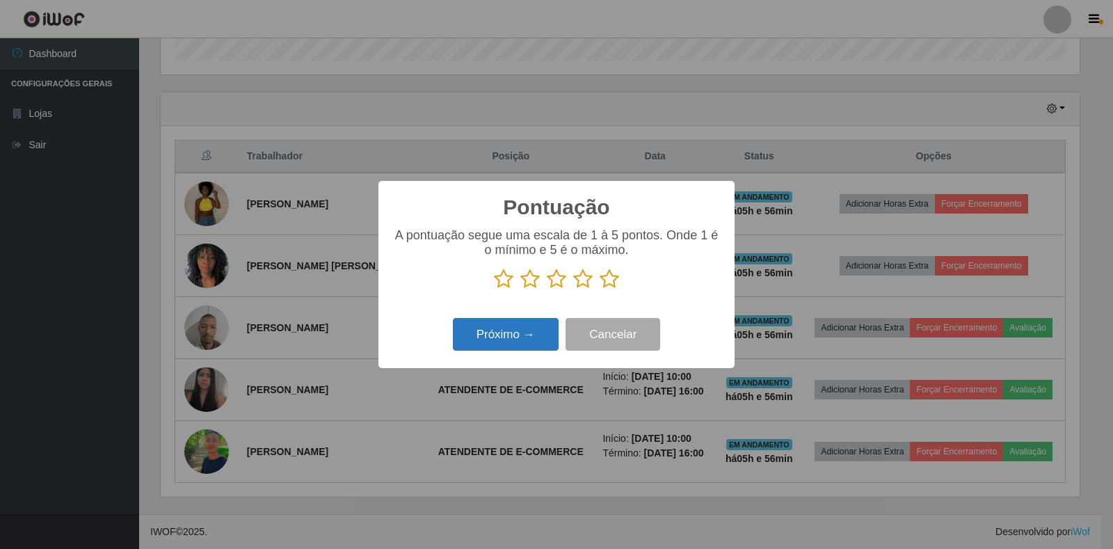
click at [516, 336] on button "Próximo →" at bounding box center [506, 334] width 106 height 33
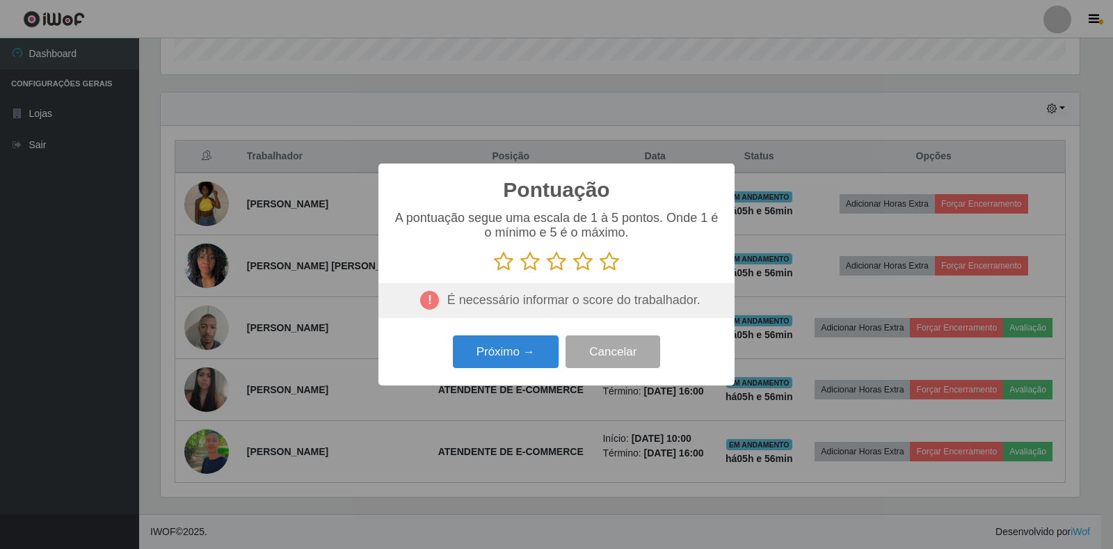
click at [614, 269] on icon at bounding box center [609, 261] width 19 height 21
click at [600, 272] on input "radio" at bounding box center [600, 272] width 0 height 0
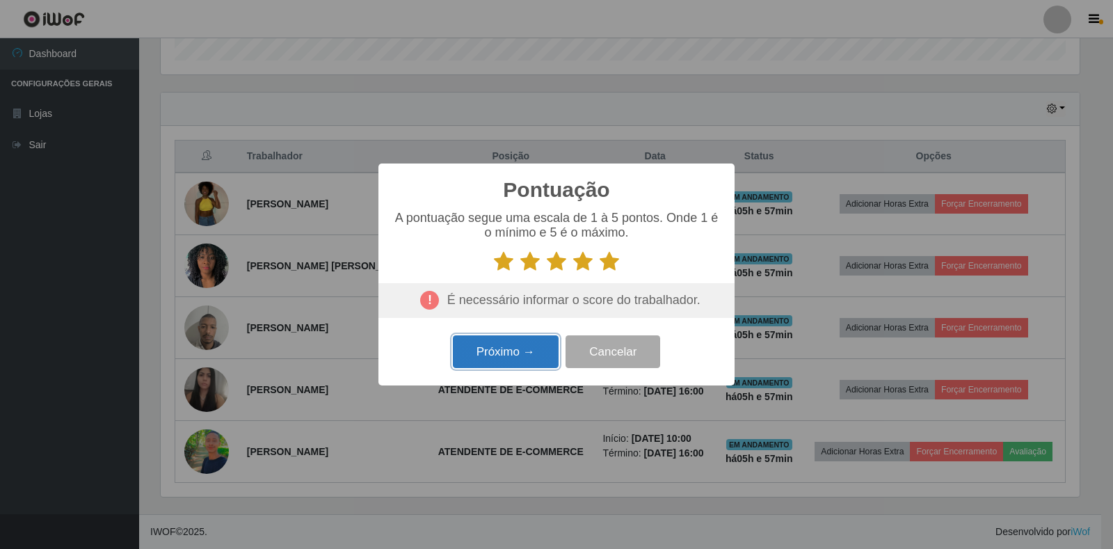
click at [526, 365] on button "Próximo →" at bounding box center [506, 351] width 106 height 33
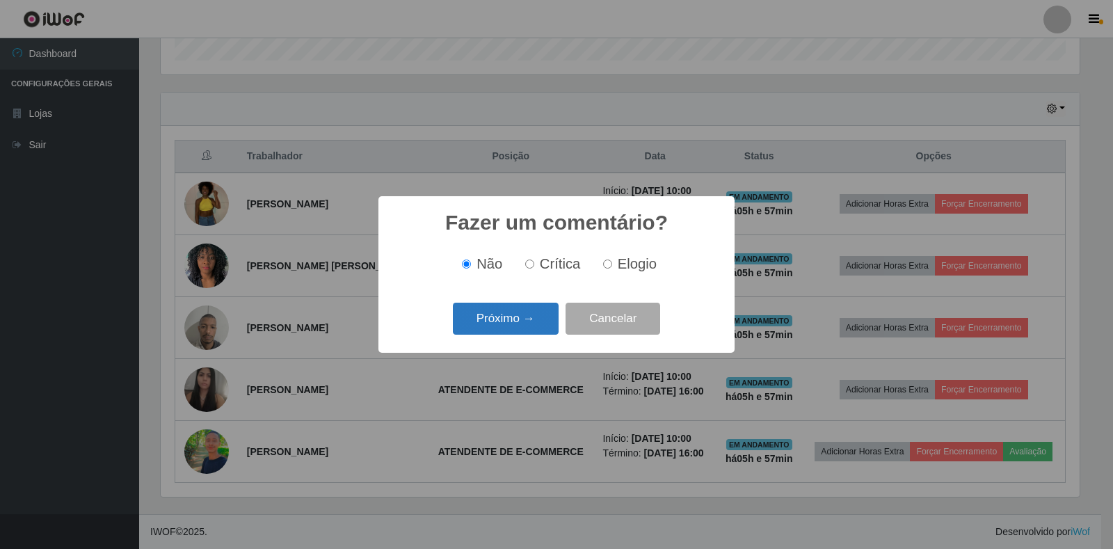
click at [511, 321] on button "Próximo →" at bounding box center [506, 319] width 106 height 33
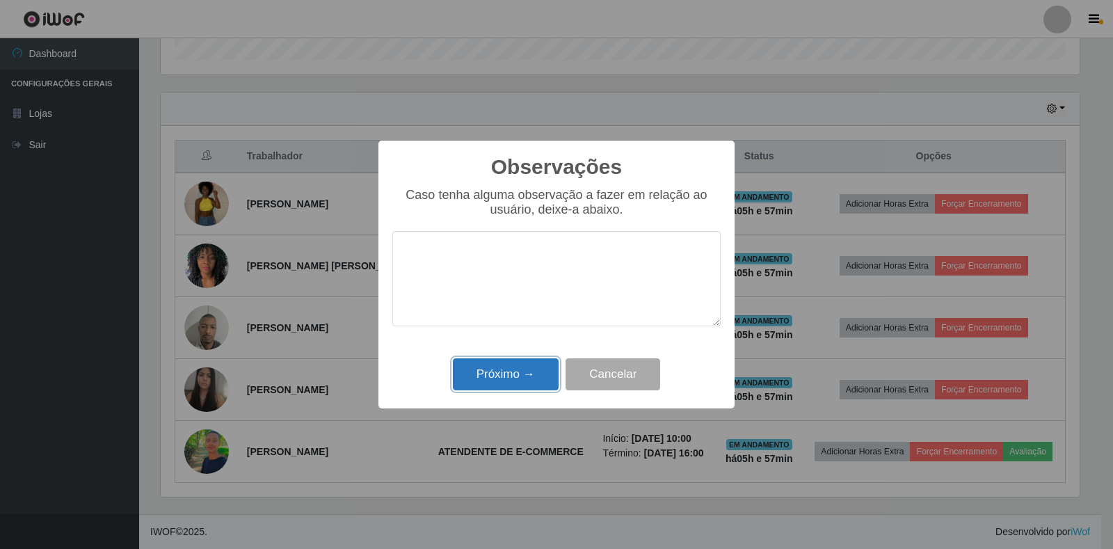
click at [506, 362] on button "Próximo →" at bounding box center [506, 374] width 106 height 33
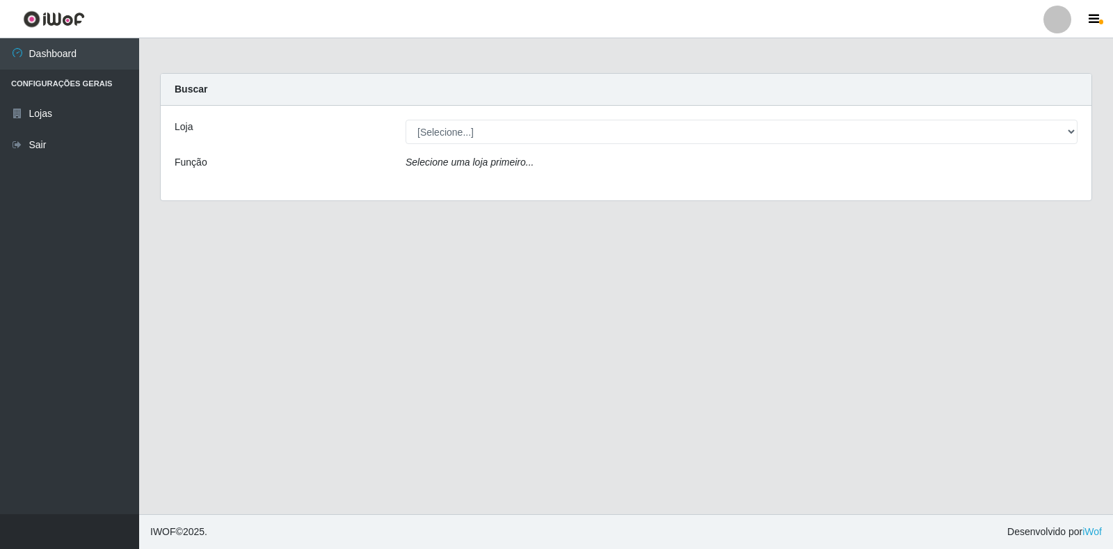
drag, startPoint x: 1064, startPoint y: 138, endPoint x: 559, endPoint y: 157, distance: 506.2
click at [559, 157] on div "Selecione uma loja primeiro..." at bounding box center [741, 165] width 693 height 20
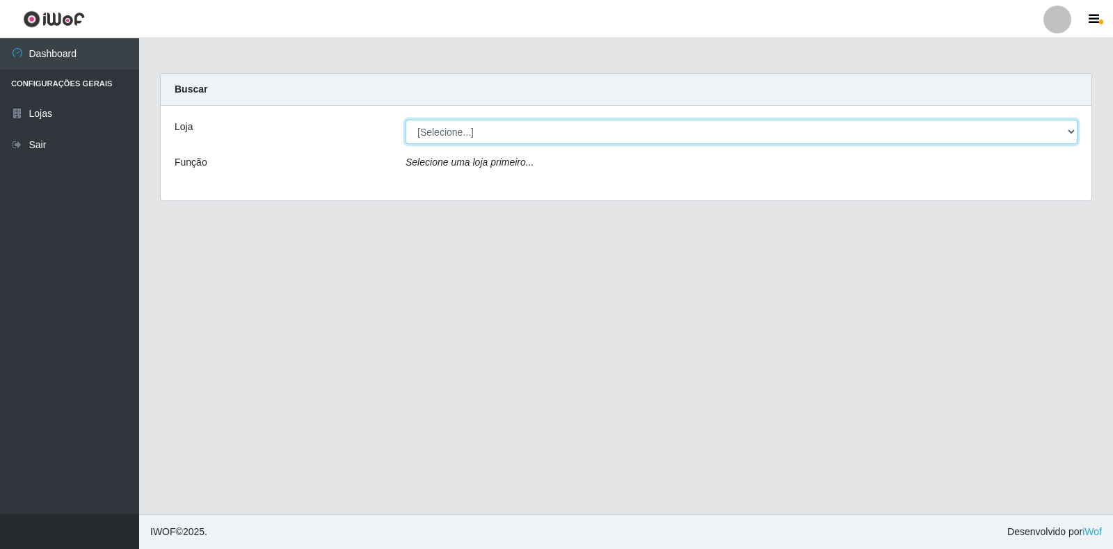
drag, startPoint x: 559, startPoint y: 157, endPoint x: 447, endPoint y: 141, distance: 113.1
click at [447, 141] on select "[Selecione...] Extrabom - Loja 18 Goiabeiras" at bounding box center [742, 132] width 672 height 24
select select "501"
click at [406, 120] on select "[Selecione...] Extrabom - Loja 18 Goiabeiras" at bounding box center [742, 132] width 672 height 24
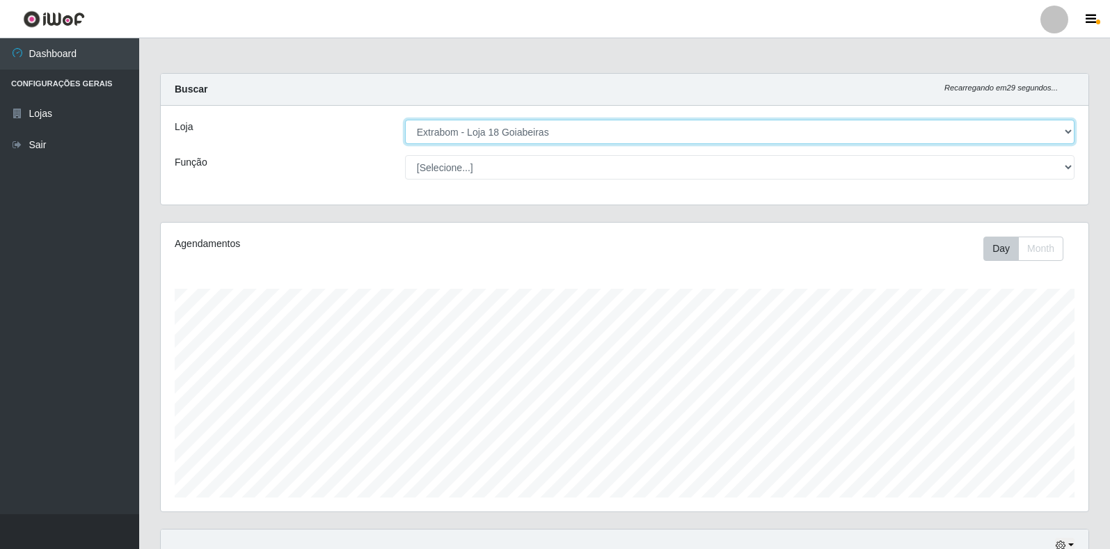
scroll to position [437, 0]
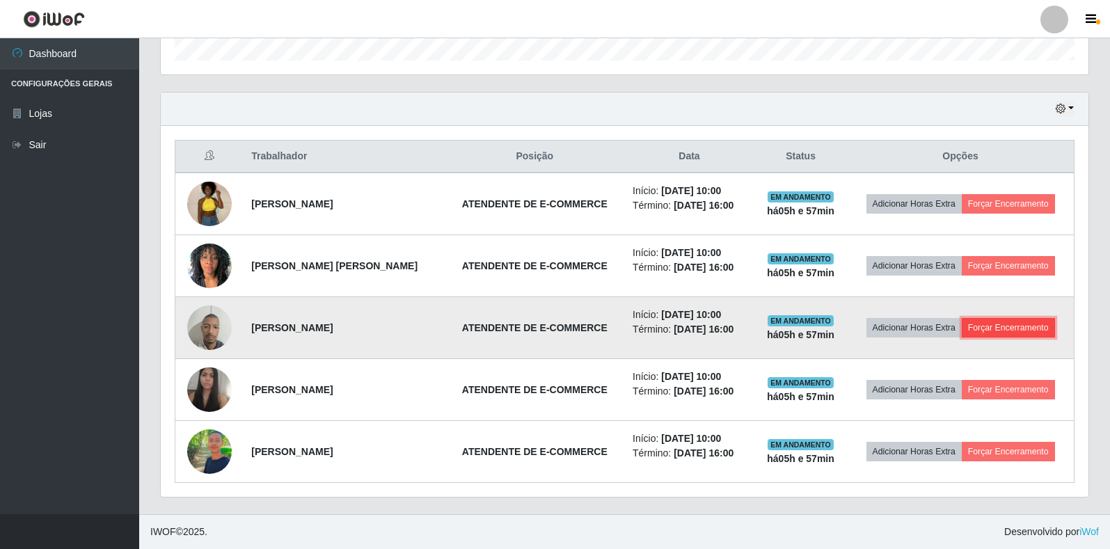
click at [1010, 323] on button "Forçar Encerramento" at bounding box center [1007, 327] width 93 height 19
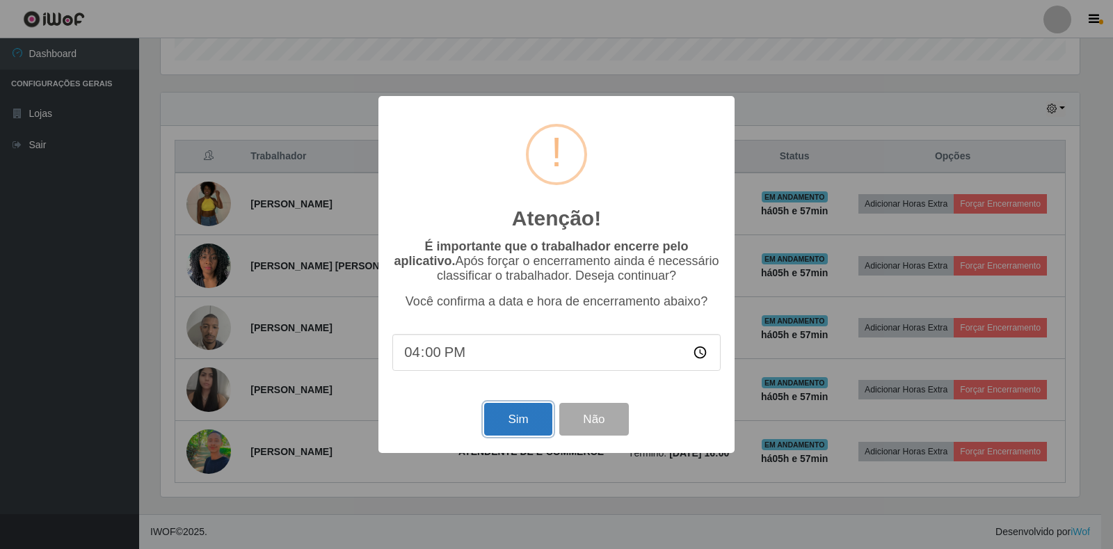
click at [516, 422] on button "Sim" at bounding box center [517, 419] width 67 height 33
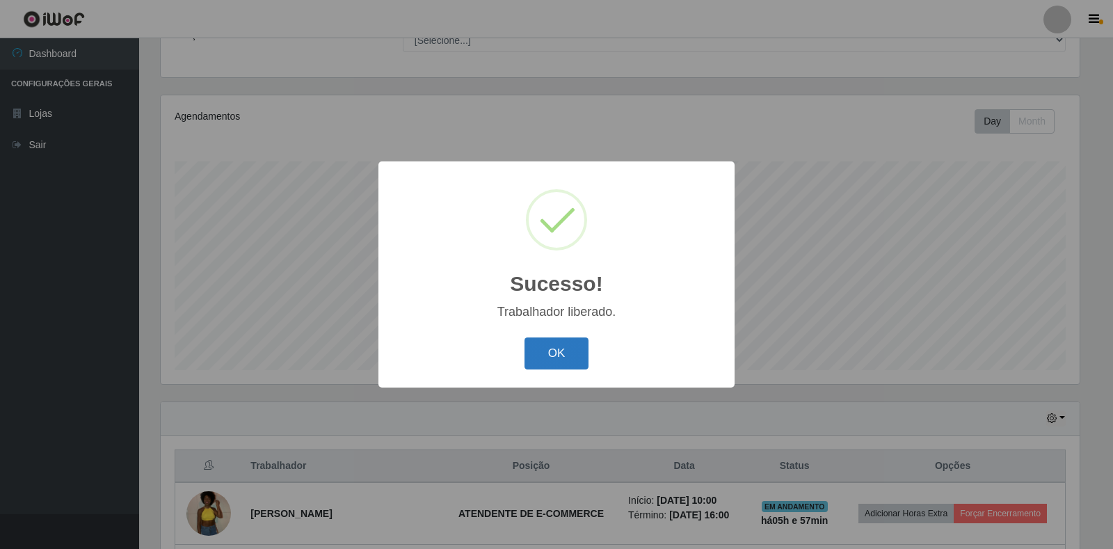
click at [534, 359] on button "OK" at bounding box center [557, 353] width 65 height 33
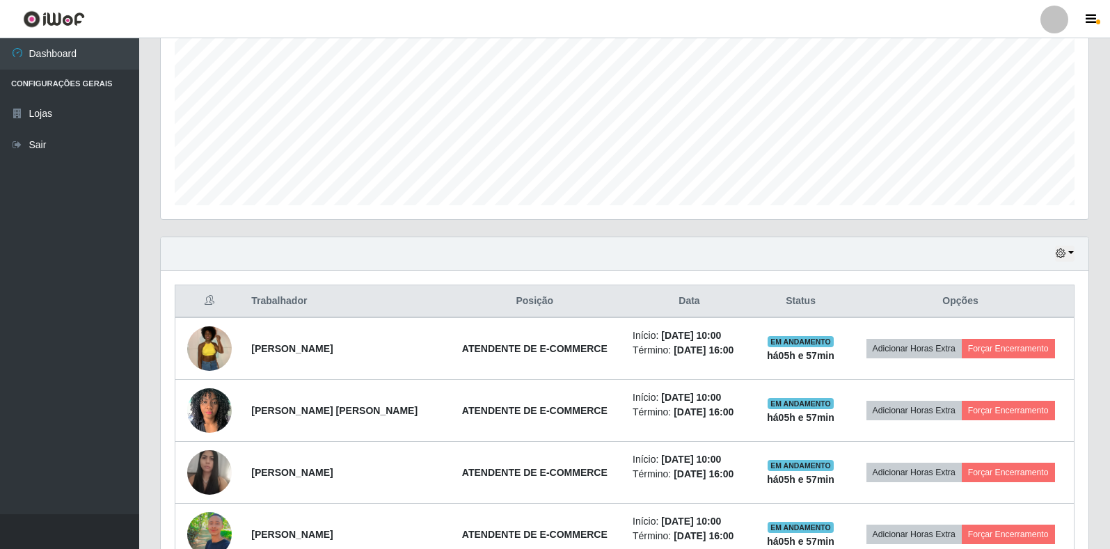
scroll to position [375, 0]
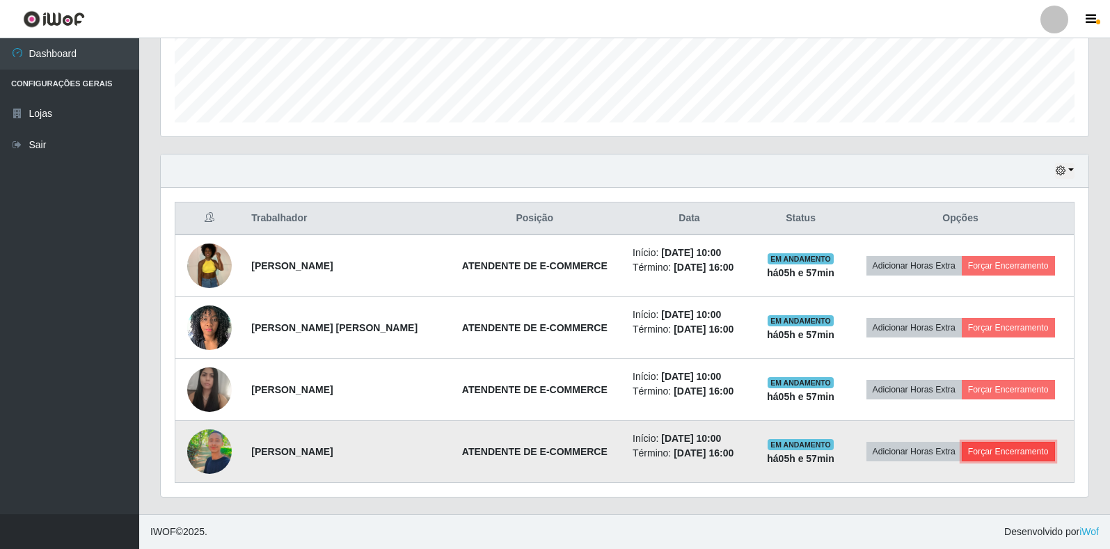
click at [1012, 450] on button "Forçar Encerramento" at bounding box center [1007, 451] width 93 height 19
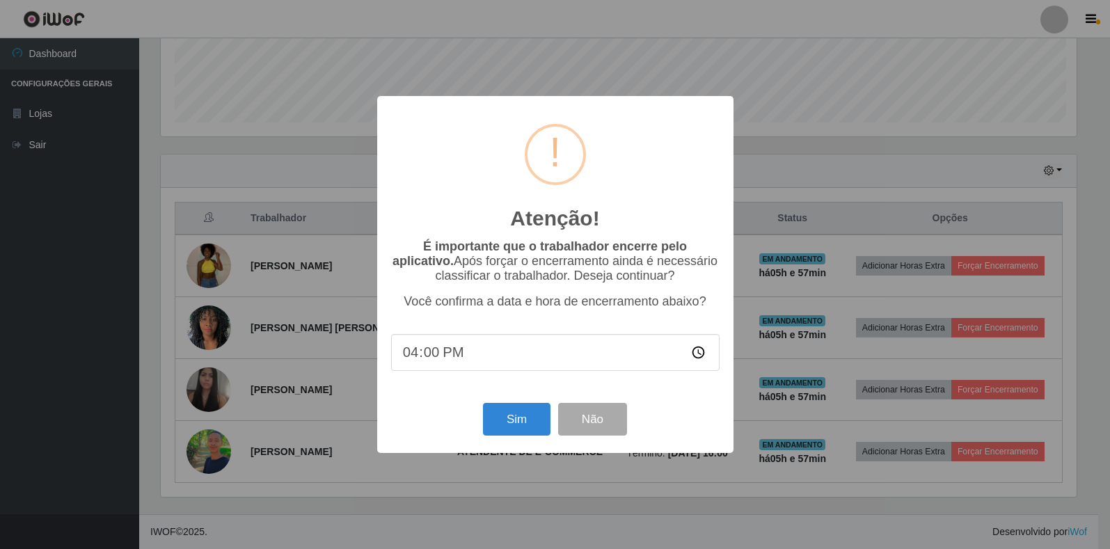
scroll to position [289, 919]
click at [511, 431] on button "Sim" at bounding box center [517, 419] width 67 height 33
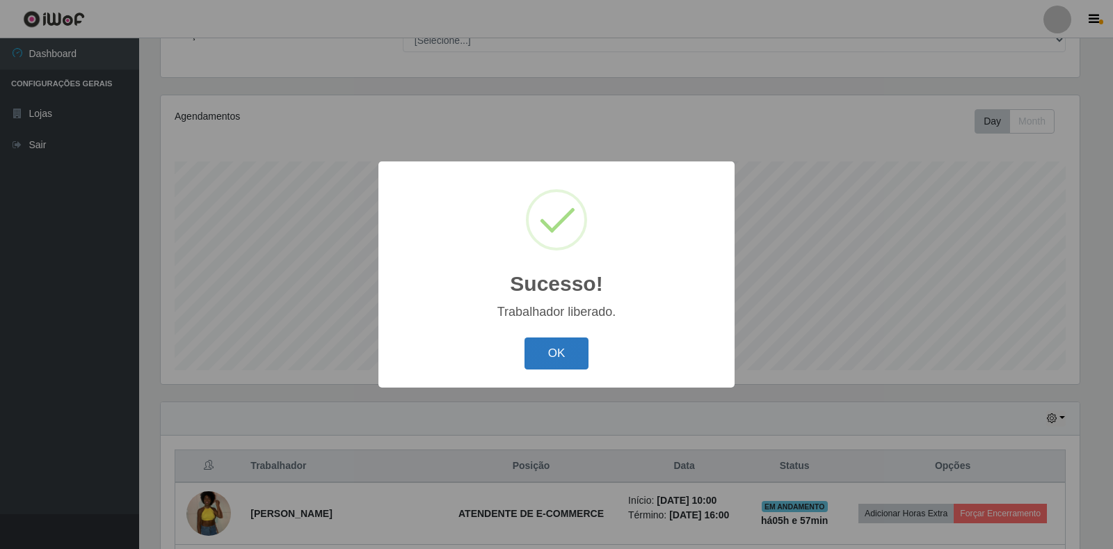
click at [528, 344] on button "OK" at bounding box center [557, 353] width 65 height 33
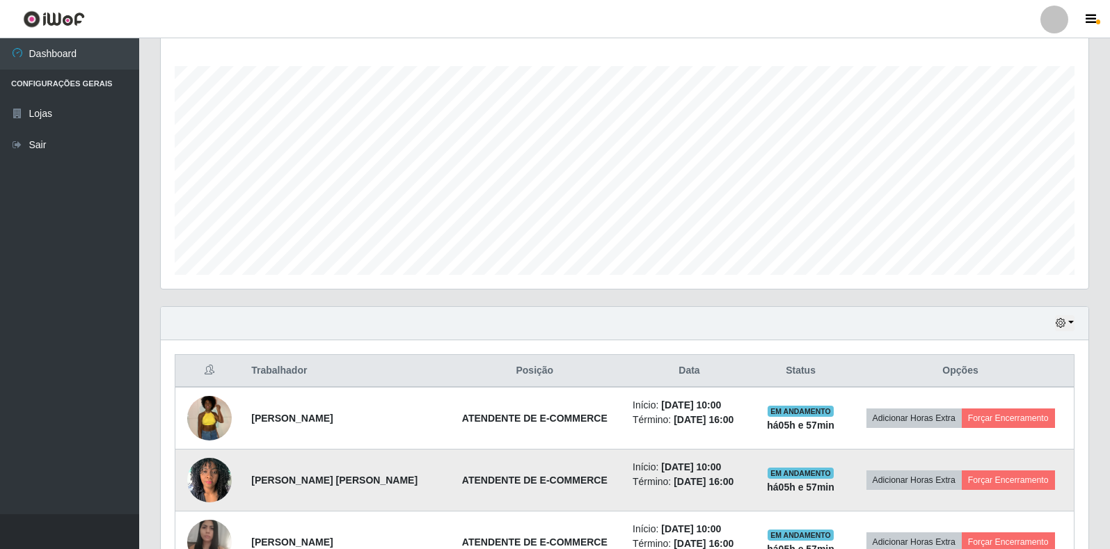
scroll to position [313, 0]
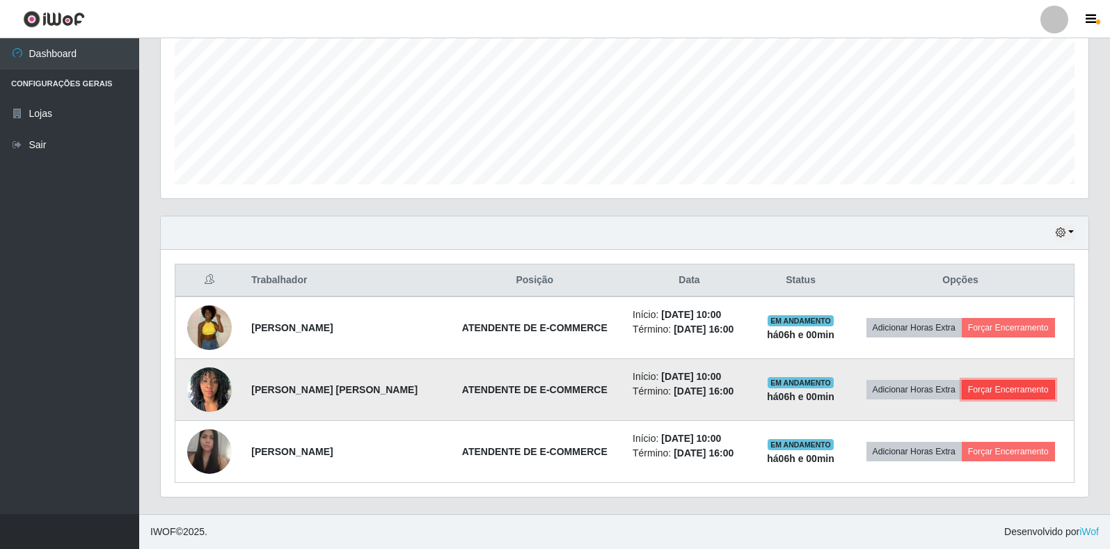
click at [1017, 387] on button "Forçar Encerramento" at bounding box center [1007, 389] width 93 height 19
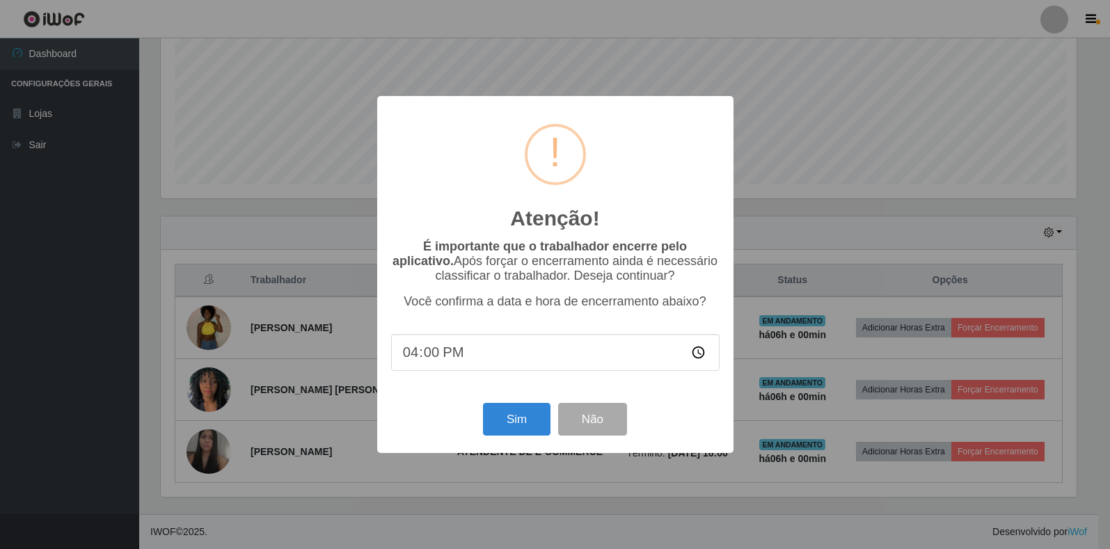
scroll to position [289, 919]
click at [504, 416] on button "Sim" at bounding box center [517, 419] width 67 height 33
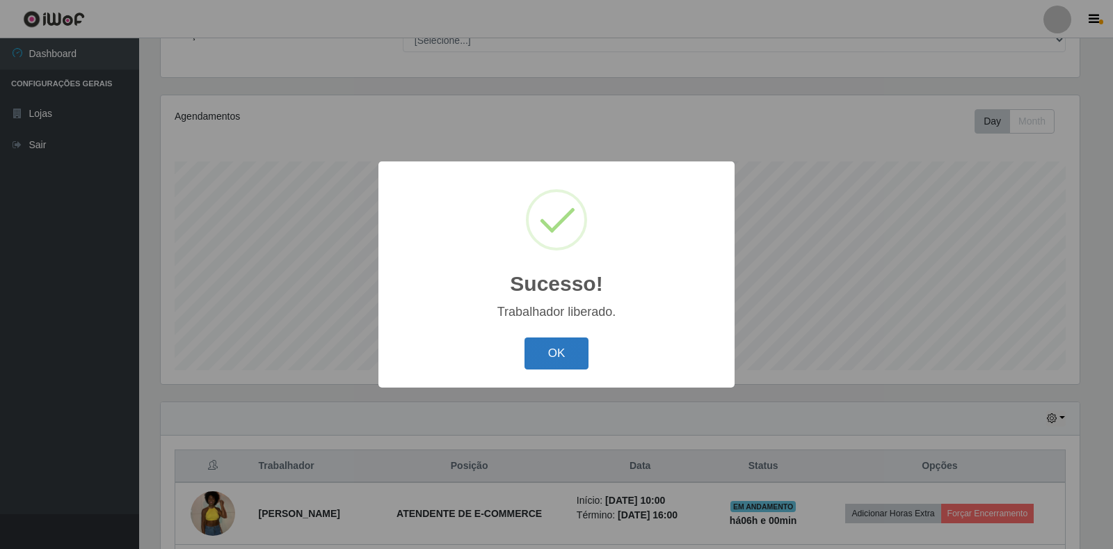
click at [560, 347] on button "OK" at bounding box center [557, 353] width 65 height 33
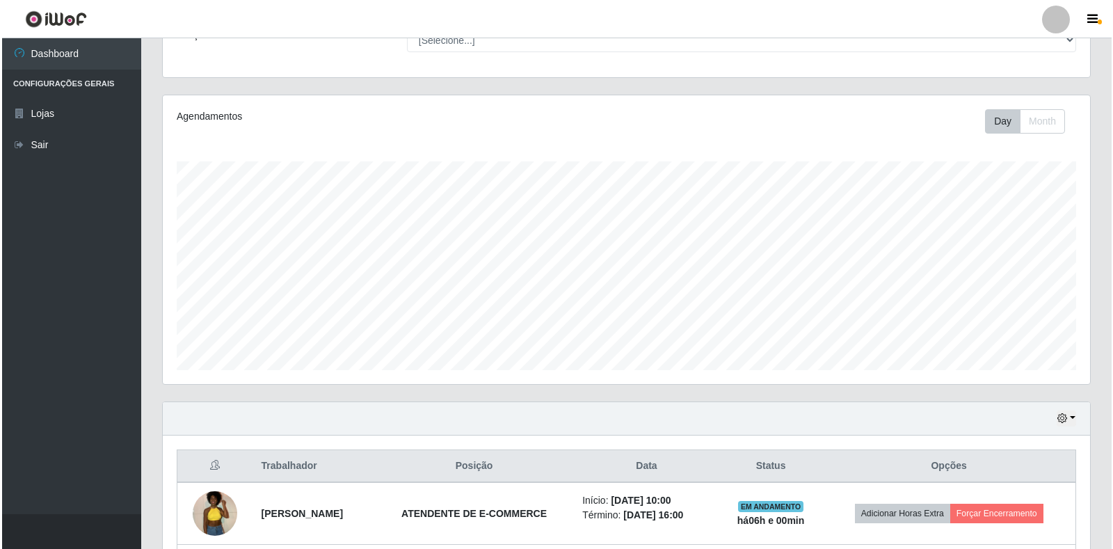
scroll to position [251, 0]
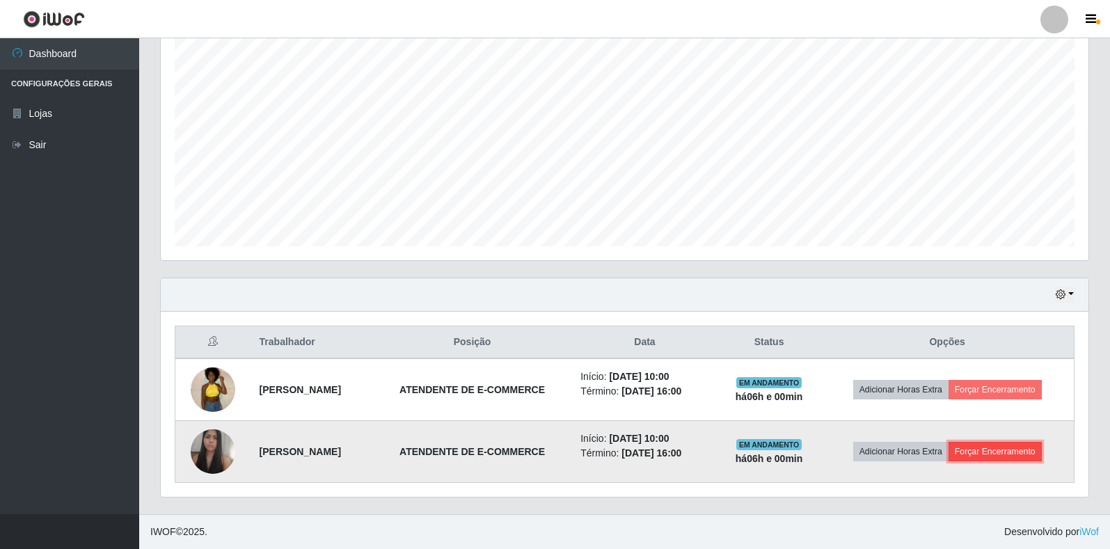
click at [1001, 452] on button "Forçar Encerramento" at bounding box center [994, 451] width 93 height 19
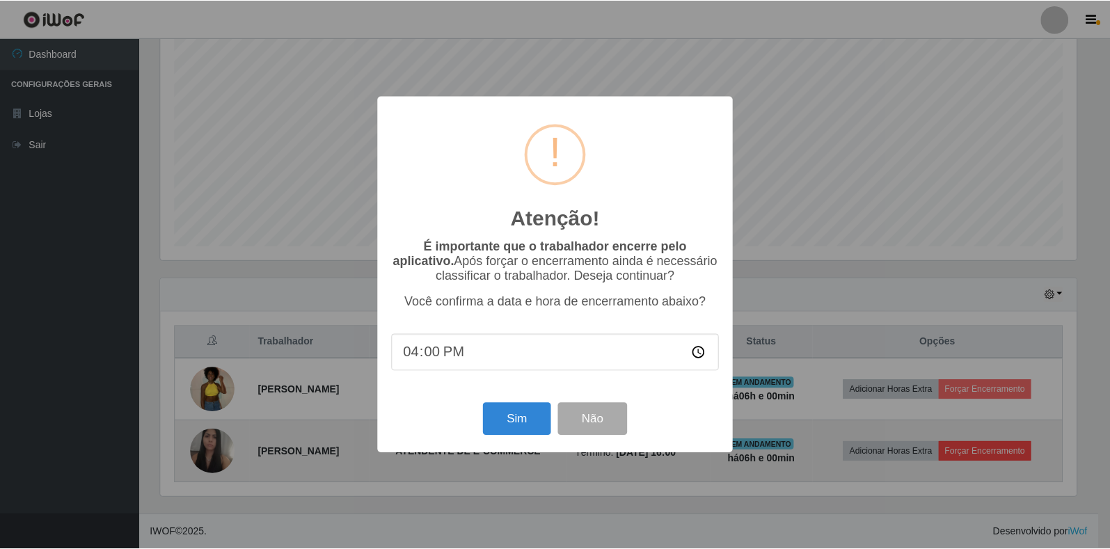
scroll to position [289, 919]
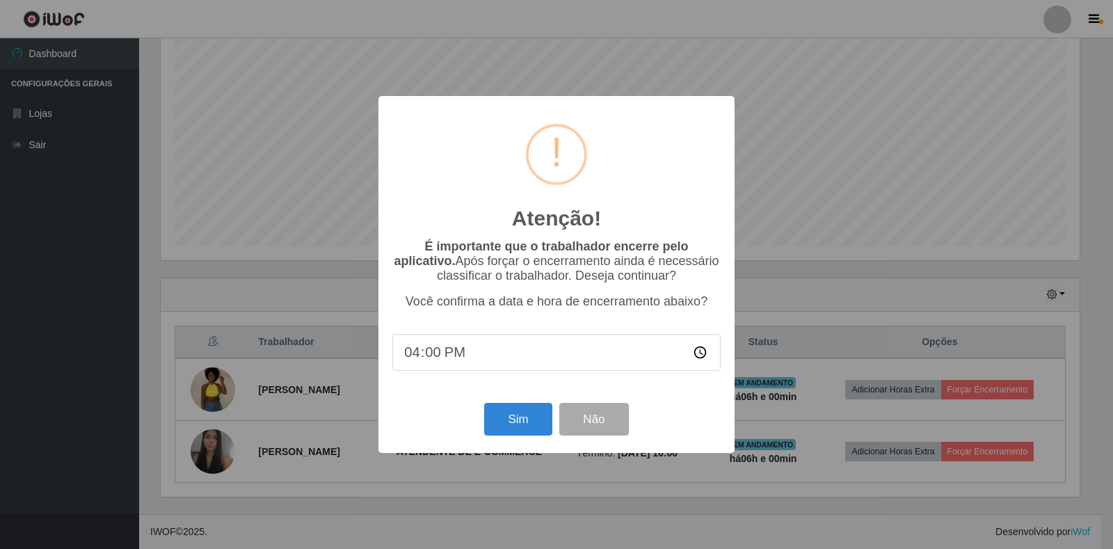
click at [309, 84] on div "Atenção! × É importante que o trabalhador encerre pelo aplicativo. Após forçar …" at bounding box center [556, 274] width 1113 height 549
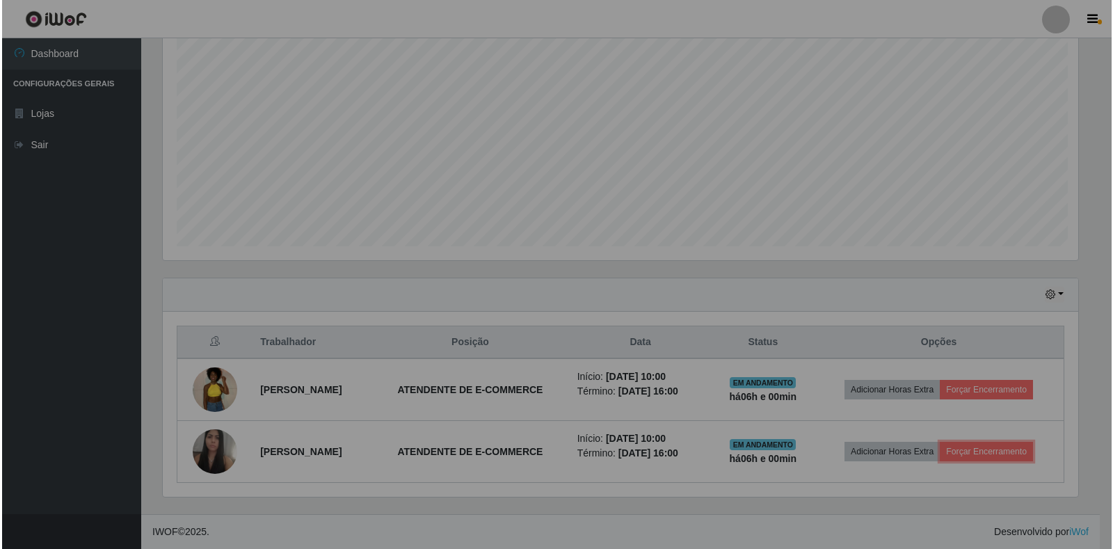
scroll to position [289, 927]
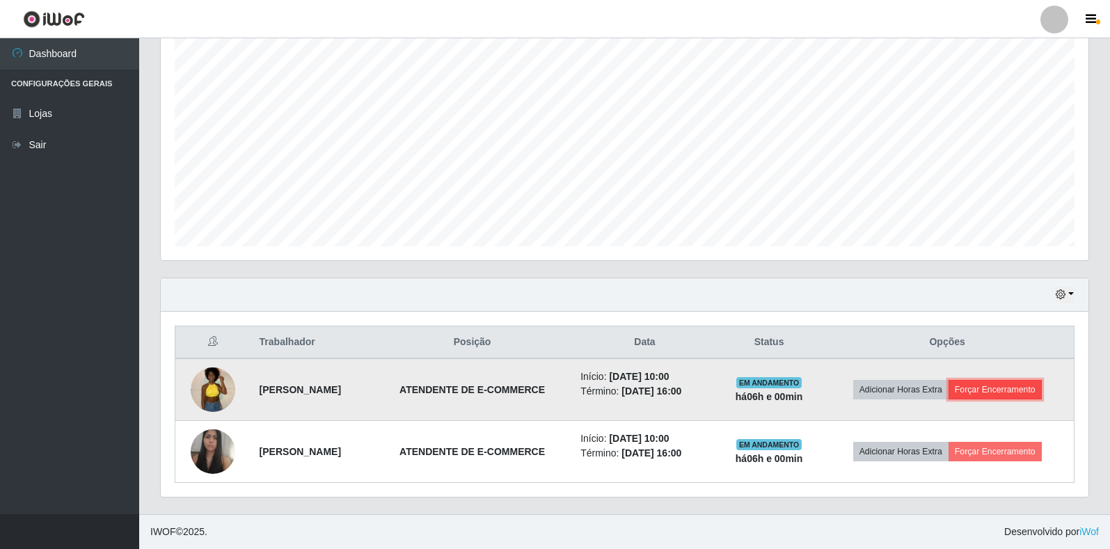
click at [1013, 386] on button "Forçar Encerramento" at bounding box center [994, 389] width 93 height 19
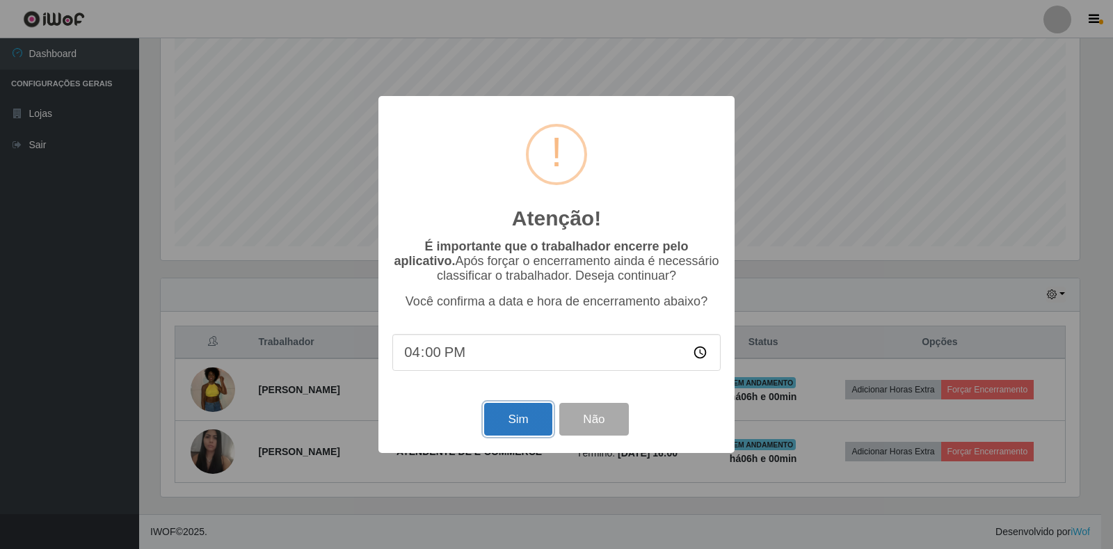
click at [513, 424] on button "Sim" at bounding box center [517, 419] width 67 height 33
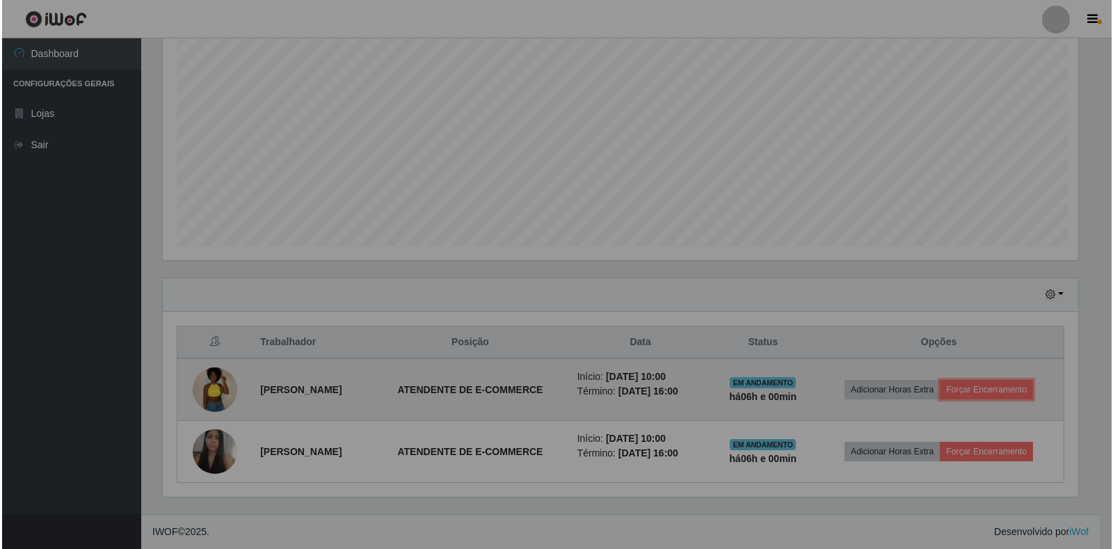
scroll to position [289, 927]
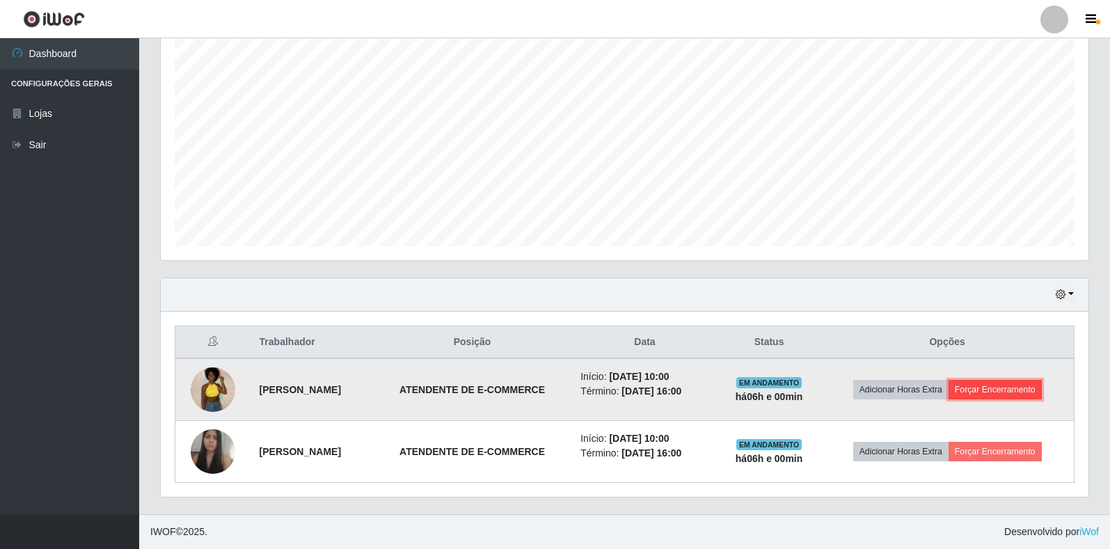
click at [993, 385] on button "Forçar Encerramento" at bounding box center [994, 389] width 93 height 19
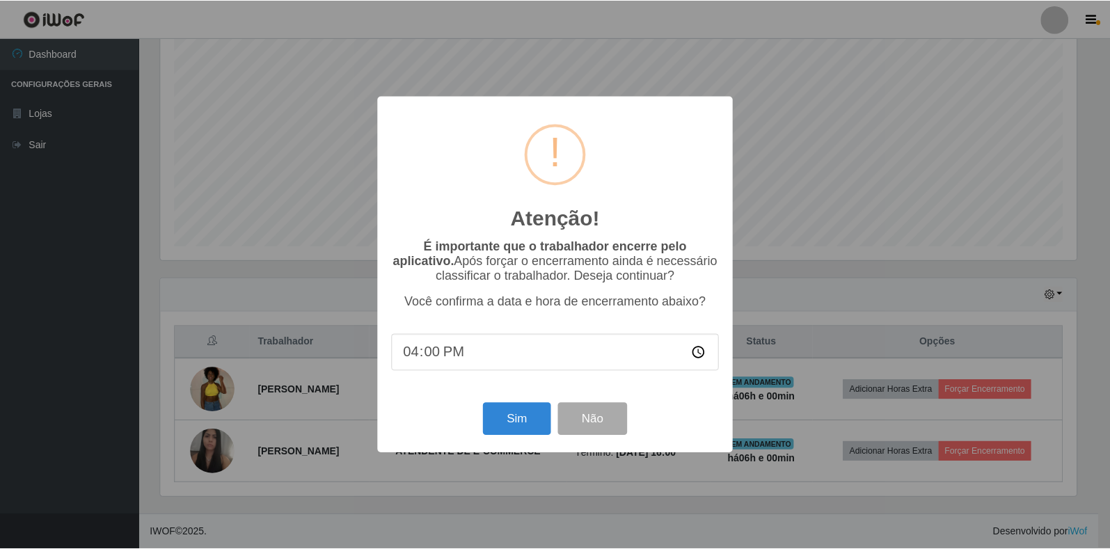
scroll to position [289, 919]
click at [506, 419] on button "Sim" at bounding box center [517, 419] width 67 height 33
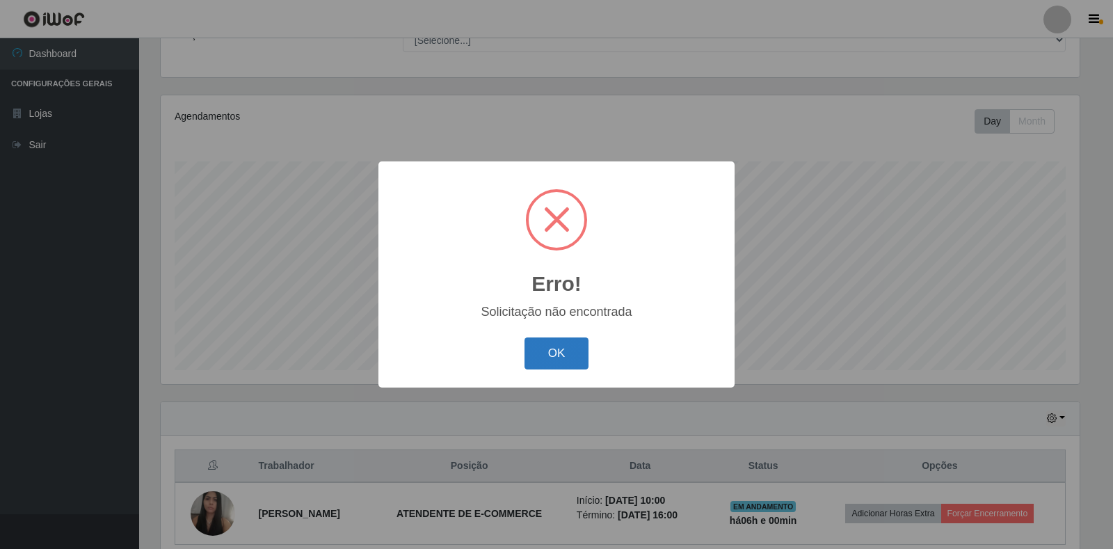
click at [545, 353] on button "OK" at bounding box center [557, 353] width 65 height 33
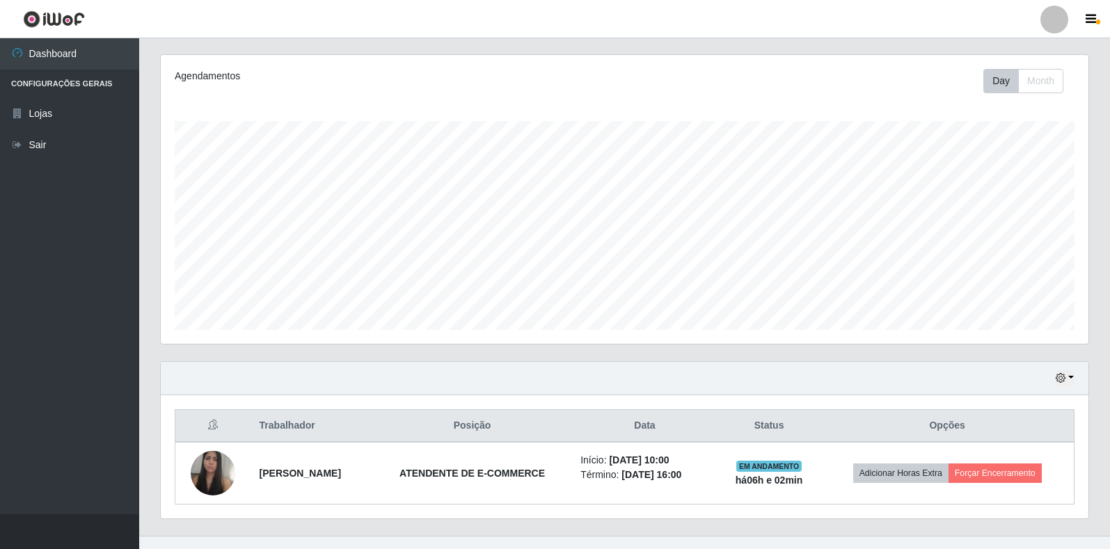
scroll to position [189, 0]
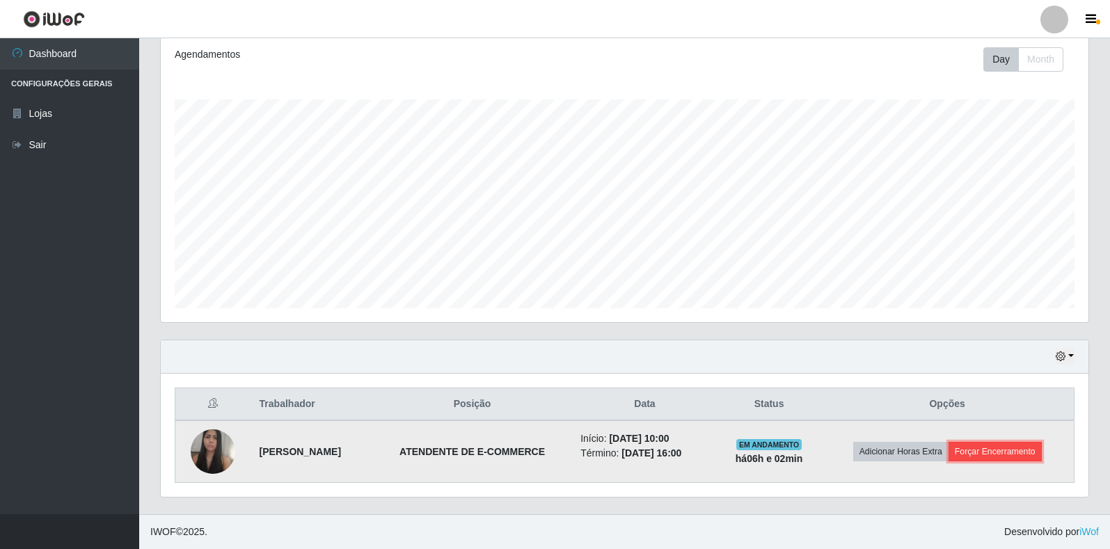
click at [981, 447] on button "Forçar Encerramento" at bounding box center [994, 451] width 93 height 19
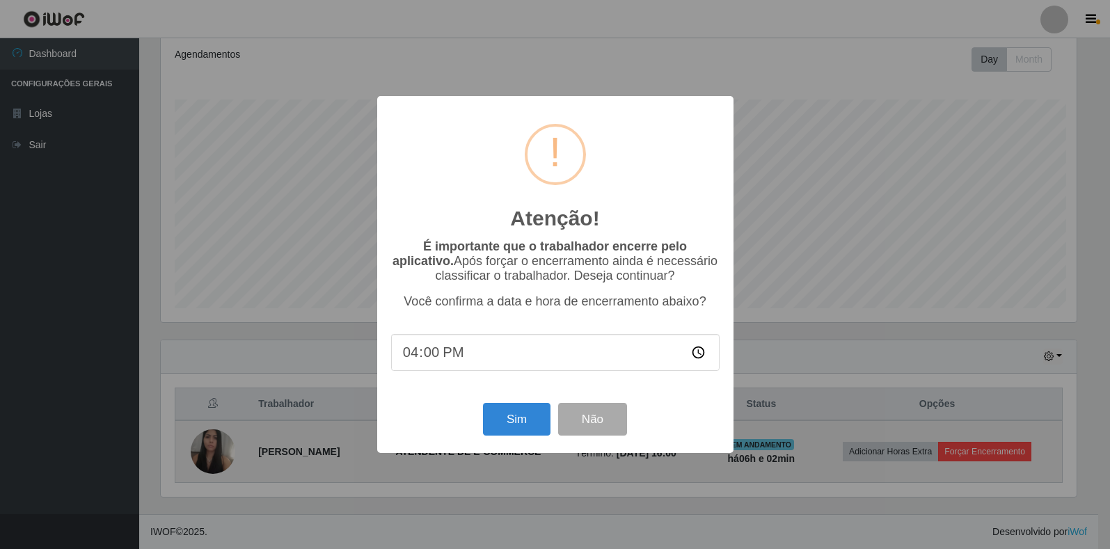
scroll to position [289, 919]
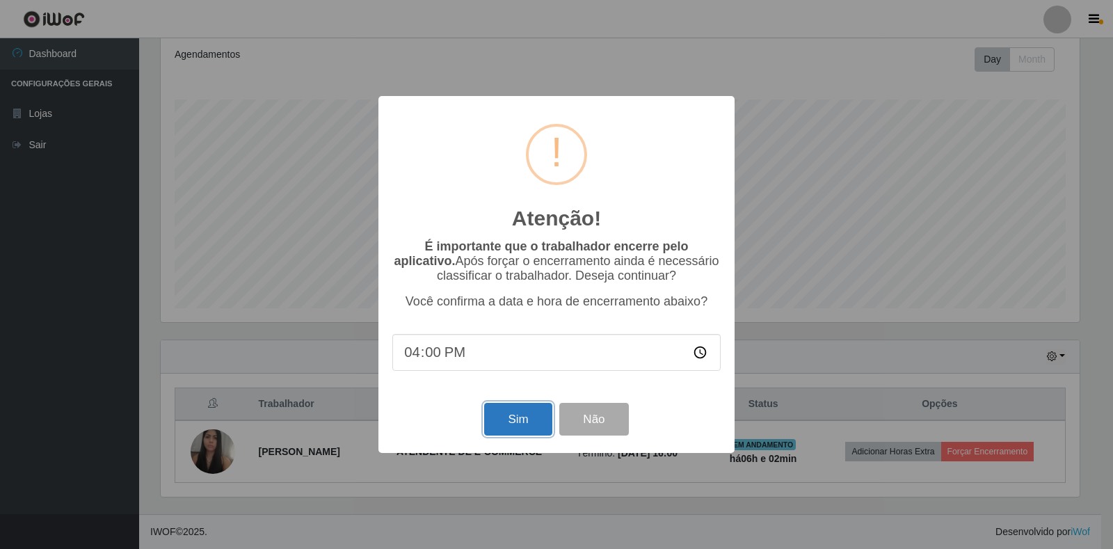
click at [543, 420] on button "Sim" at bounding box center [517, 419] width 67 height 33
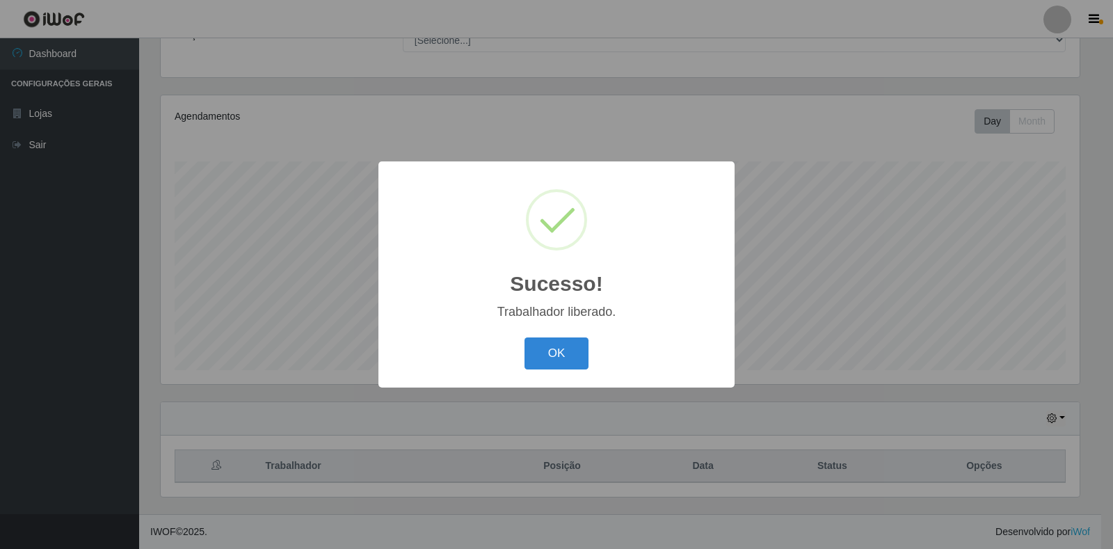
click at [595, 362] on div "OK Cancel" at bounding box center [556, 353] width 328 height 40
click at [549, 362] on button "OK" at bounding box center [557, 353] width 65 height 33
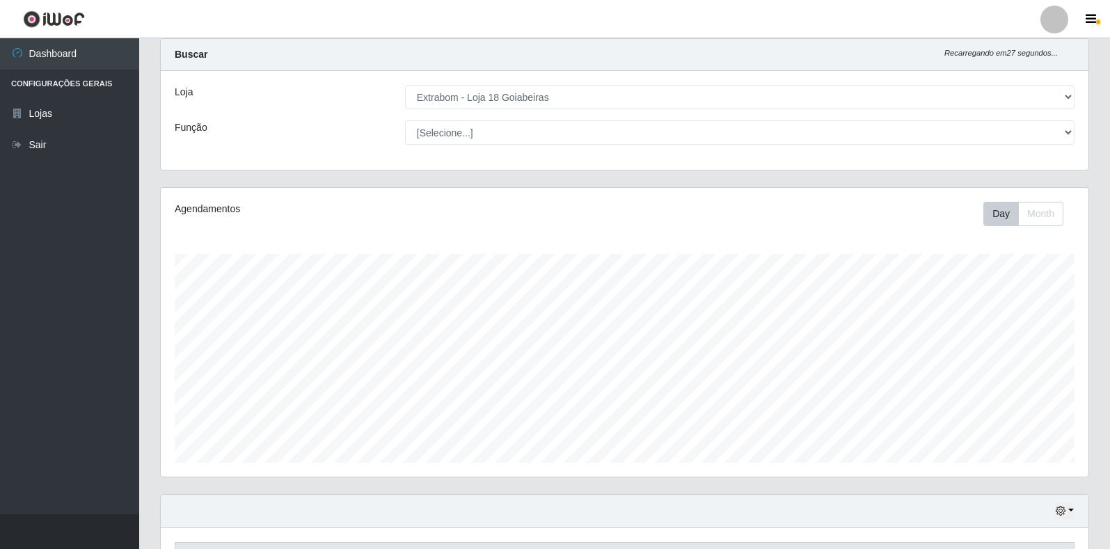
scroll to position [0, 0]
